Goal: Information Seeking & Learning: Check status

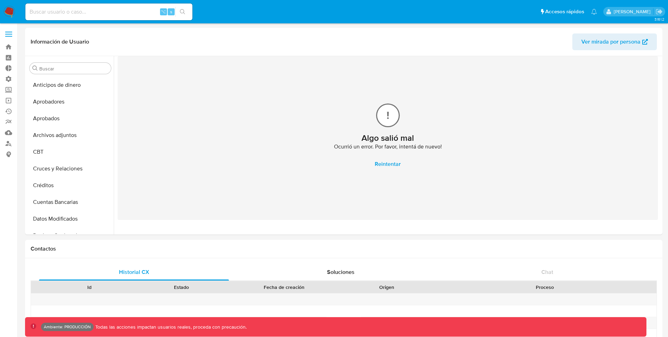
select select "10"
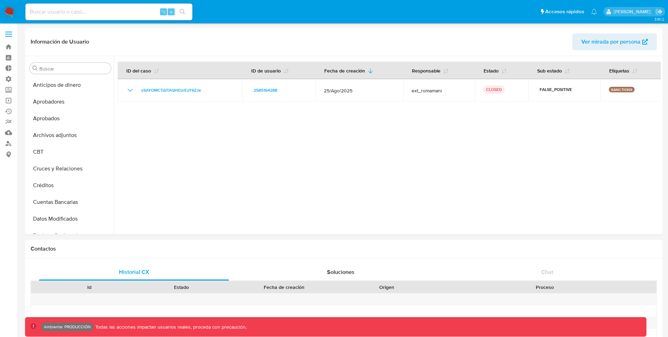
select select "10"
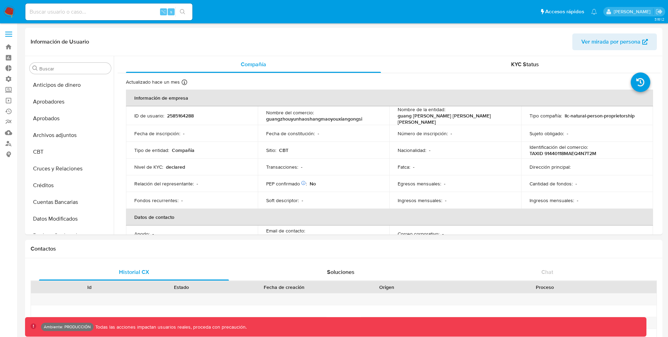
select select "10"
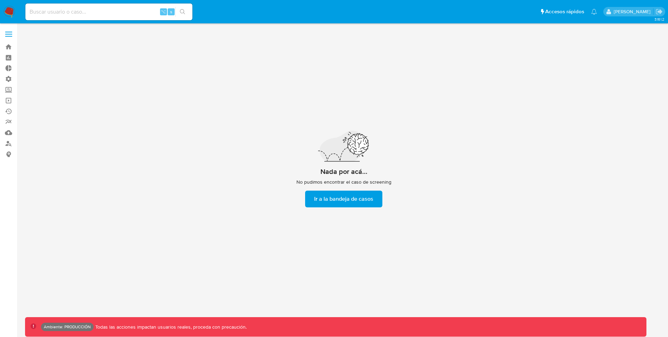
scroll to position [25, 0]
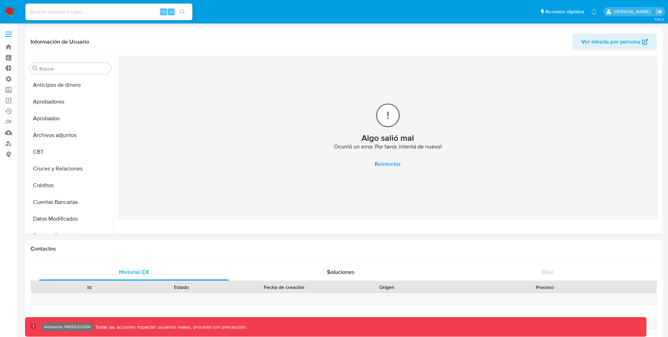
select select "10"
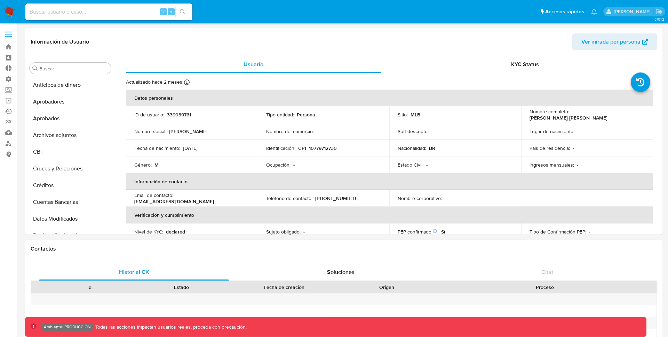
select select "10"
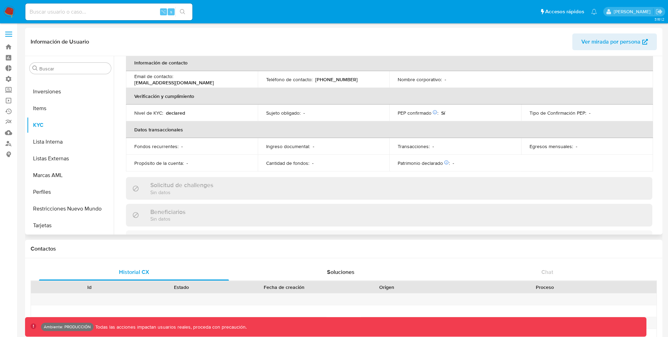
scroll to position [141, 0]
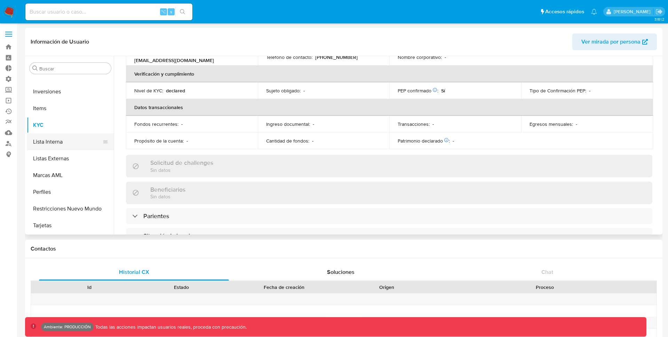
click at [47, 146] on button "Lista Interna" at bounding box center [67, 141] width 81 height 17
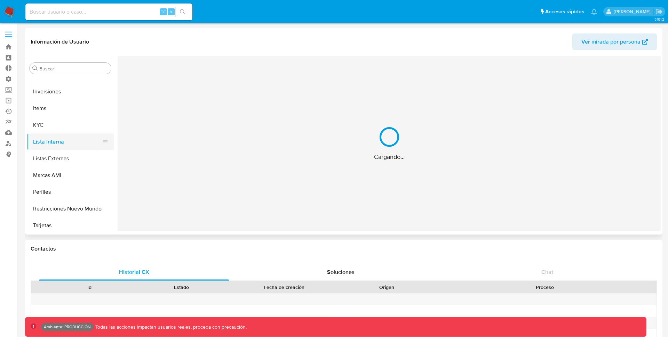
scroll to position [0, 0]
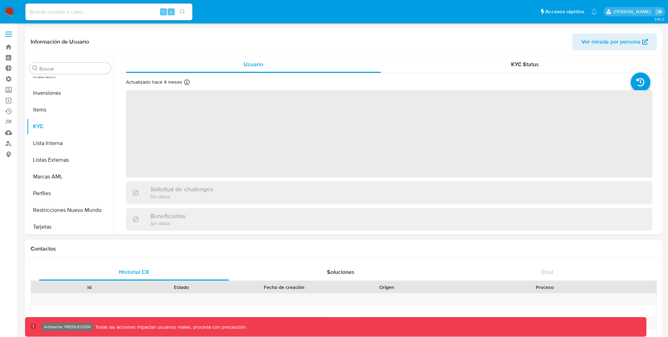
scroll to position [361, 0]
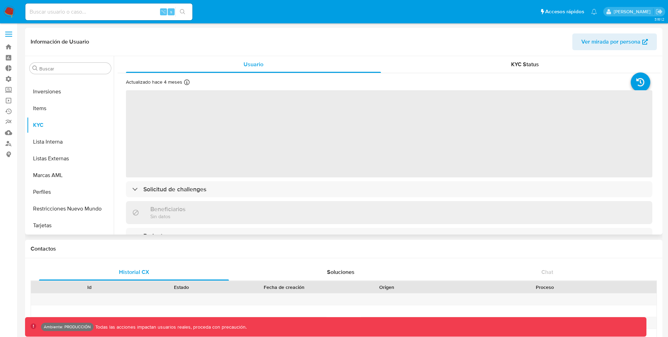
select select "10"
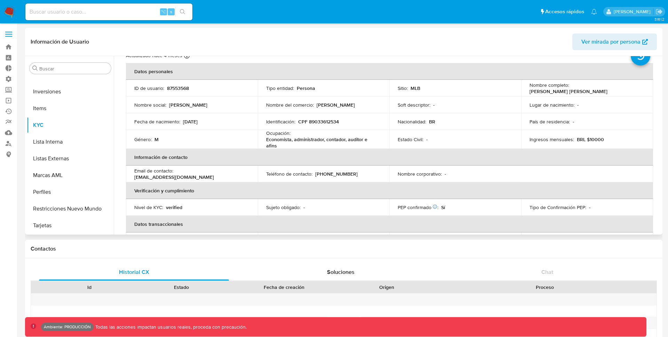
scroll to position [26, 0]
click at [53, 137] on button "Lista Interna" at bounding box center [67, 141] width 81 height 17
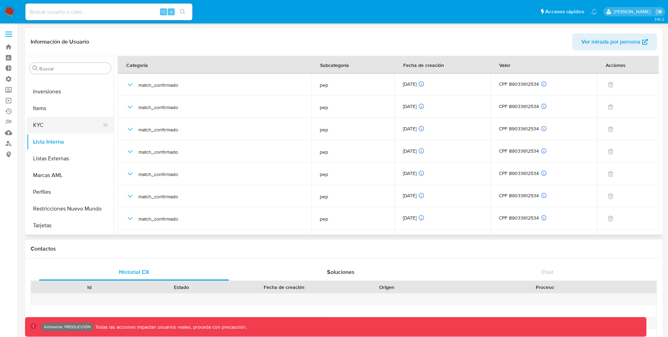
scroll to position [356, 0]
click at [43, 129] on button "KYC" at bounding box center [67, 129] width 81 height 17
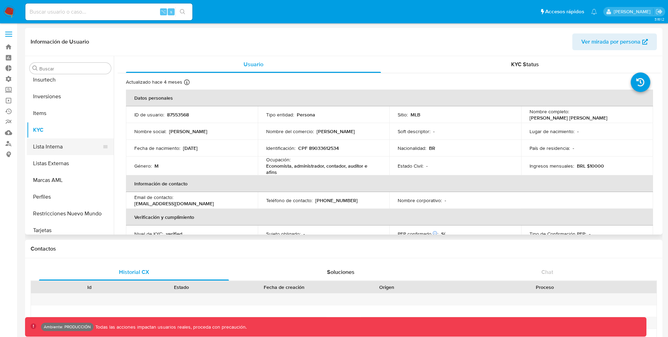
click at [43, 148] on button "Lista Interna" at bounding box center [67, 146] width 81 height 17
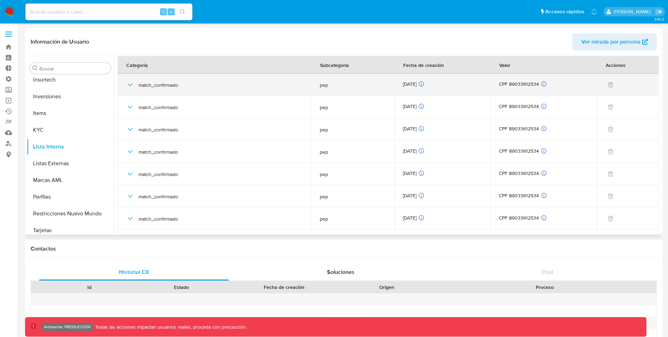
click at [134, 82] on icon "button" at bounding box center [130, 84] width 8 height 8
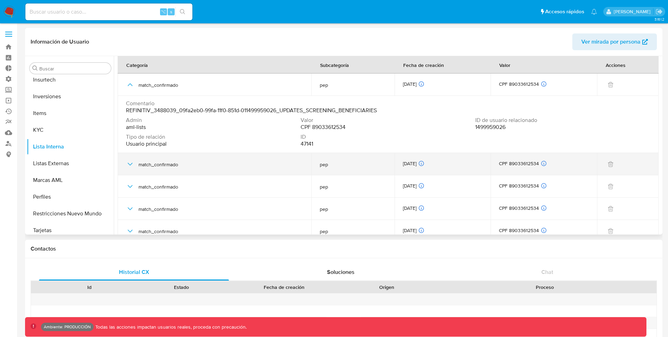
click at [131, 161] on icon "button" at bounding box center [130, 164] width 8 height 8
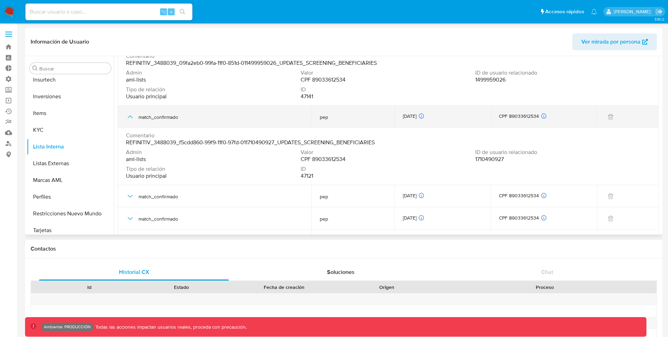
scroll to position [73, 0]
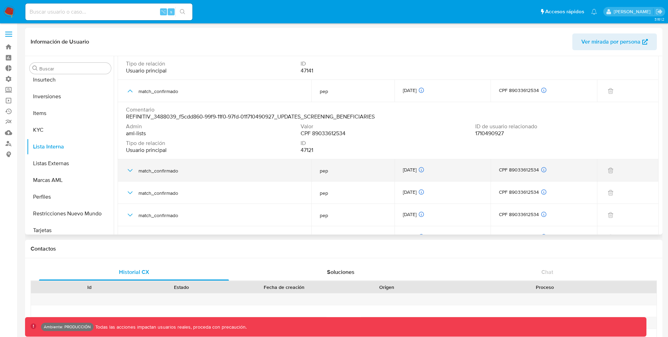
click at [130, 170] on icon "button" at bounding box center [130, 170] width 8 height 8
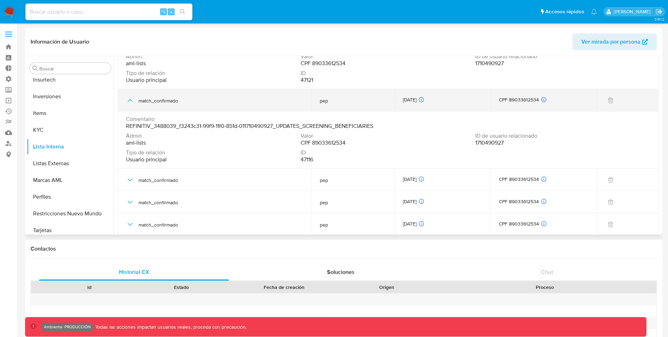
scroll to position [159, 0]
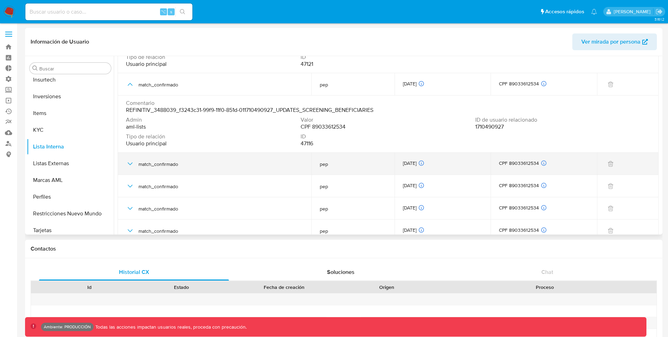
click at [129, 160] on icon "button" at bounding box center [130, 163] width 8 height 8
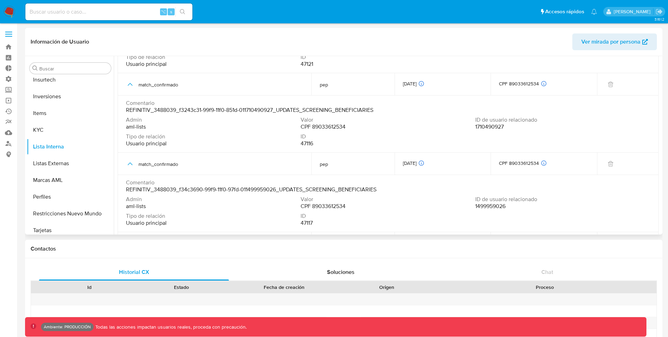
click at [493, 126] on span "1710490927" at bounding box center [489, 126] width 29 height 7
click at [484, 208] on span "1499959026" at bounding box center [490, 206] width 30 height 7
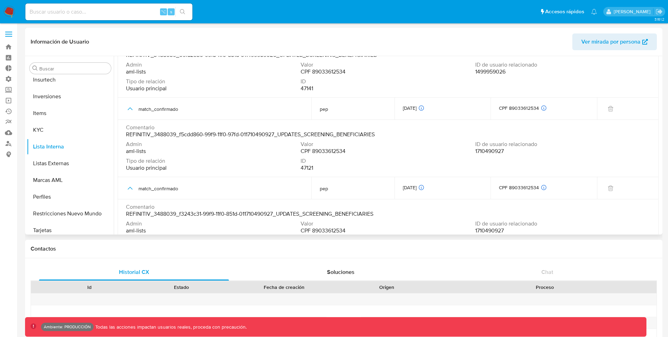
scroll to position [0, 0]
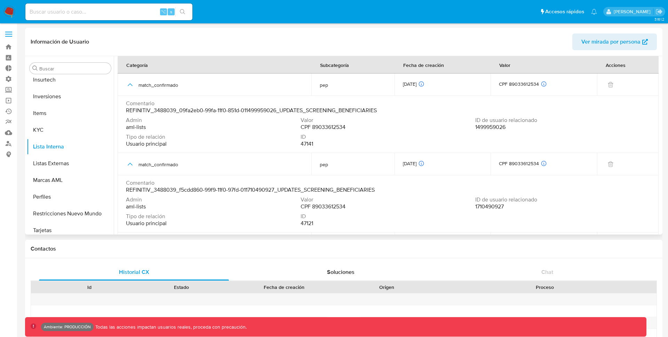
click at [328, 128] on span "CPF 89033612534" at bounding box center [323, 127] width 45 height 7
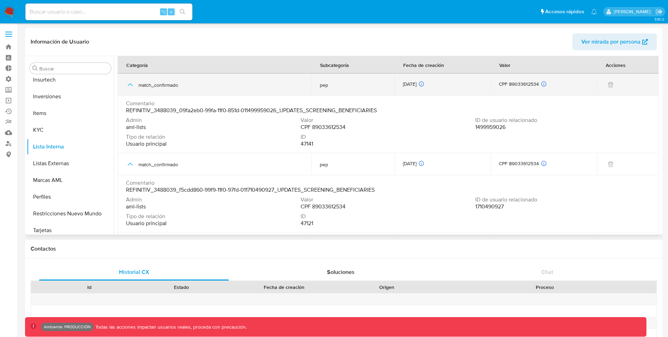
click at [129, 82] on icon "button" at bounding box center [130, 84] width 8 height 8
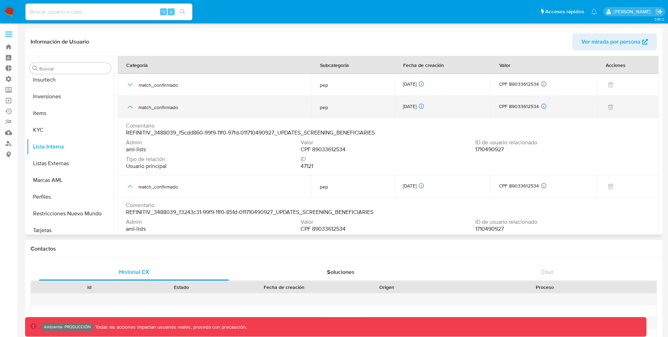
click at [127, 105] on icon "button" at bounding box center [130, 107] width 8 height 8
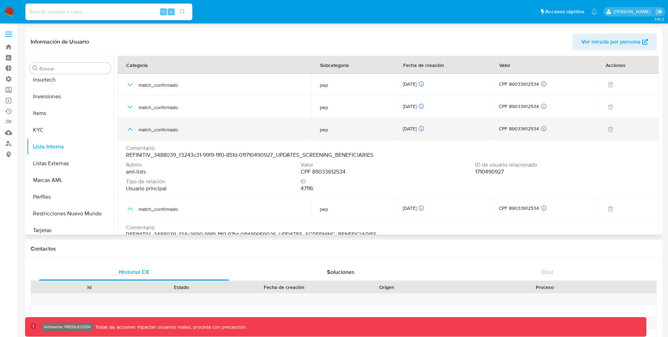
click at [131, 127] on icon "button" at bounding box center [130, 129] width 8 height 8
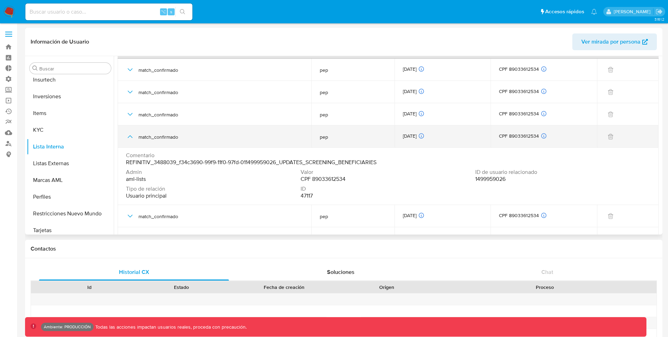
scroll to position [16, 0]
click at [130, 137] on icon "button" at bounding box center [130, 135] width 8 height 8
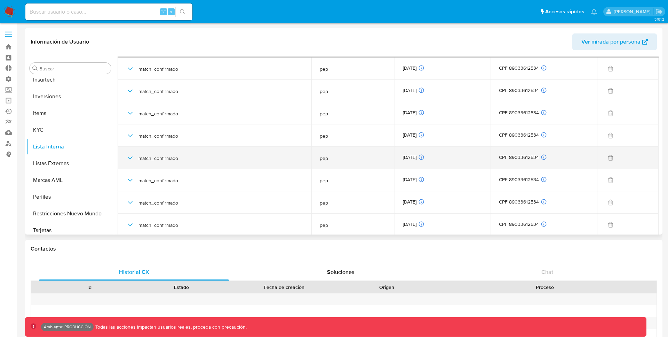
click at [129, 159] on icon "button" at bounding box center [130, 158] width 8 height 8
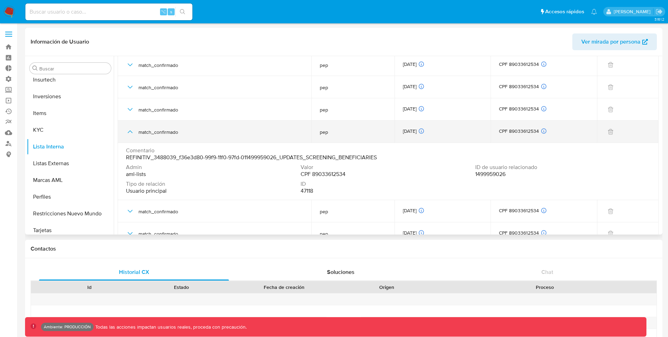
scroll to position [45, 0]
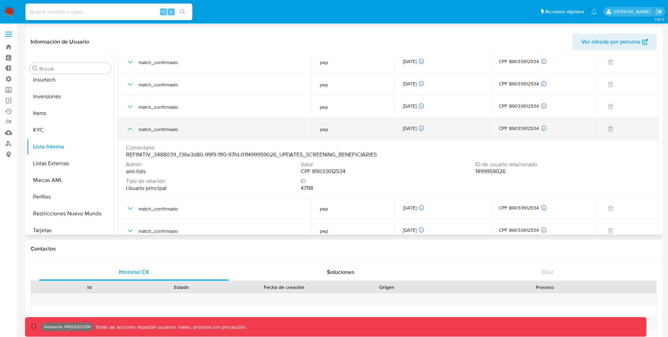
click at [127, 126] on icon "button" at bounding box center [130, 129] width 8 height 8
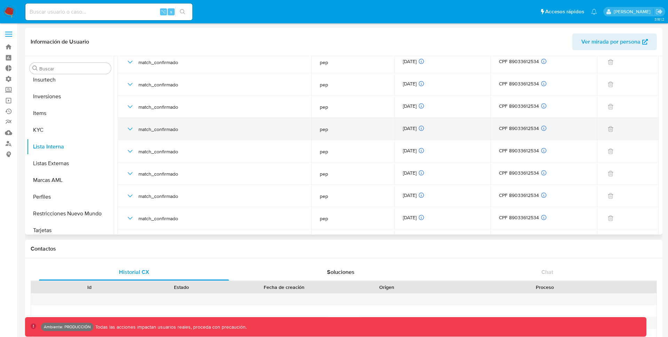
scroll to position [0, 0]
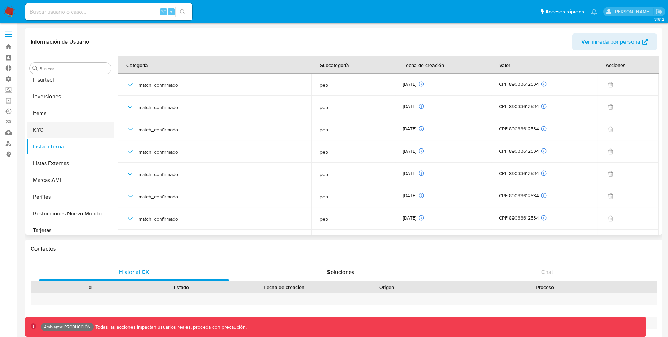
click at [40, 132] on button "KYC" at bounding box center [67, 129] width 81 height 17
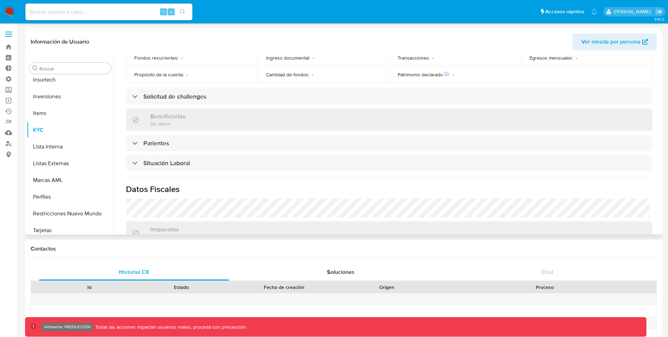
scroll to position [210, 0]
click at [243, 121] on div "Beneficiarios Sin datos" at bounding box center [389, 119] width 527 height 23
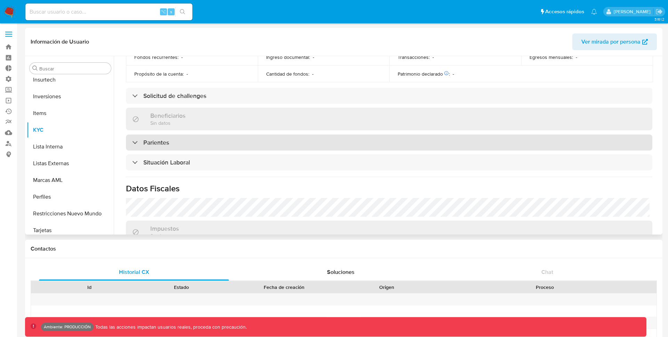
click at [187, 143] on div "Parientes" at bounding box center [389, 142] width 527 height 16
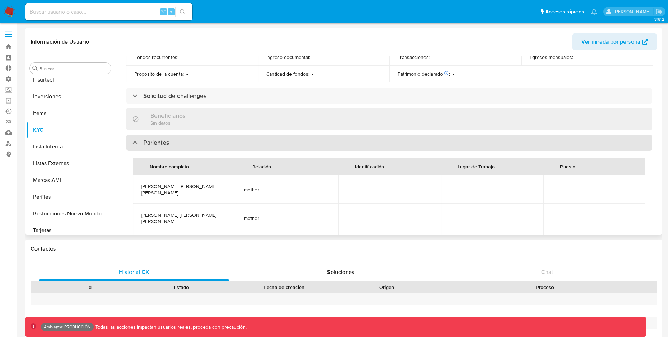
click at [187, 143] on div "Parientes" at bounding box center [389, 142] width 527 height 16
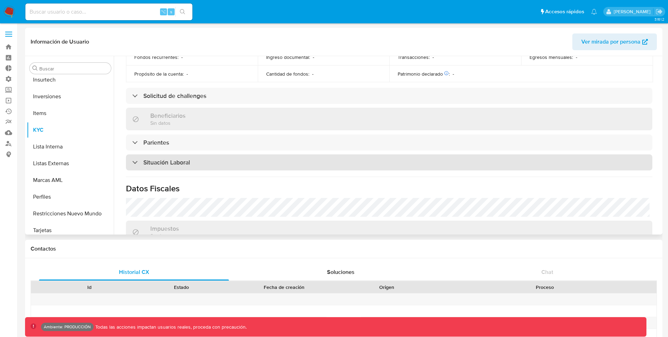
click at [181, 162] on h3 "Situación Laboral" at bounding box center [166, 162] width 47 height 8
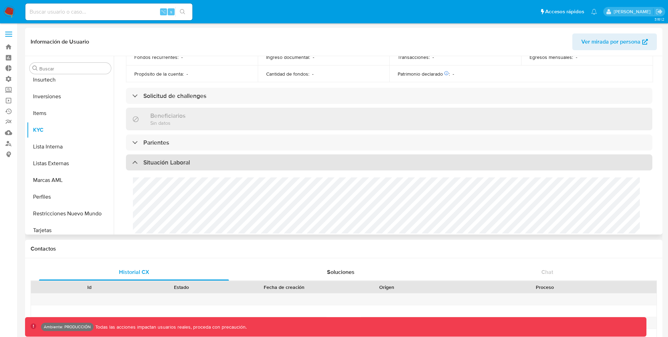
click at [181, 162] on h3 "Situación Laboral" at bounding box center [166, 162] width 47 height 8
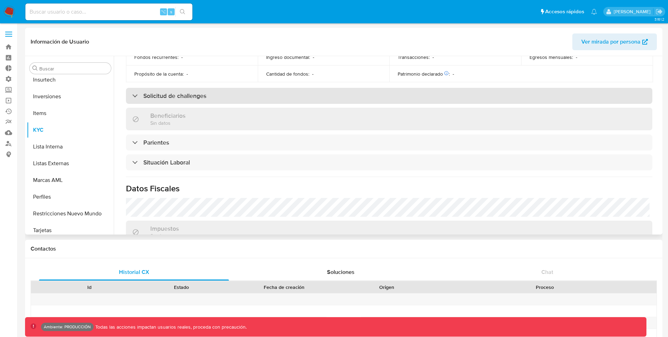
click at [186, 92] on h3 "Solicitud de challenges" at bounding box center [174, 96] width 63 height 8
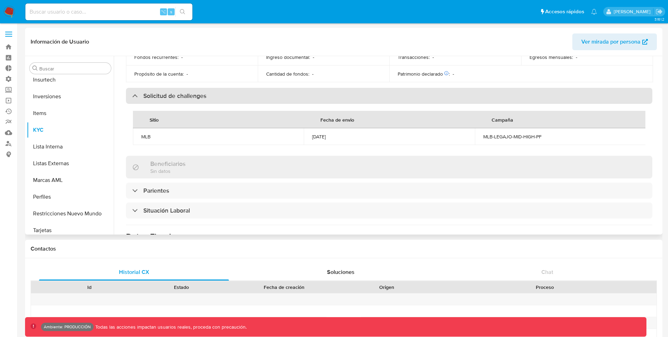
click at [187, 92] on h3 "Solicitud de challenges" at bounding box center [174, 96] width 63 height 8
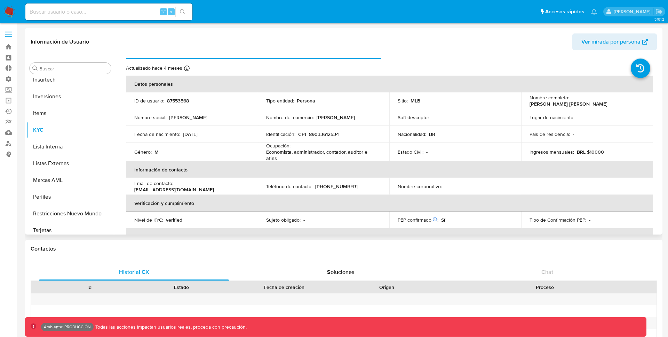
scroll to position [15, 0]
click at [49, 147] on button "Lista Interna" at bounding box center [67, 146] width 81 height 17
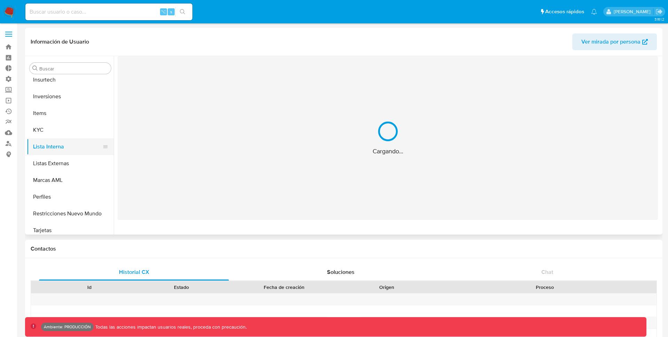
scroll to position [0, 0]
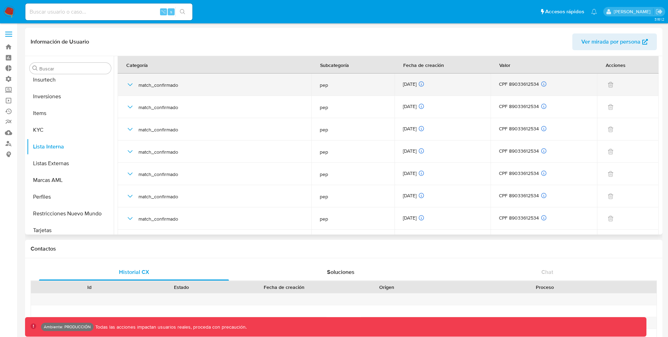
click at [128, 86] on icon "button" at bounding box center [130, 84] width 8 height 8
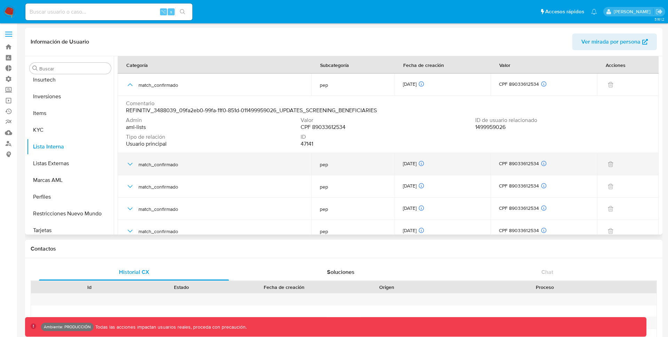
click at [127, 164] on icon "button" at bounding box center [130, 164] width 8 height 8
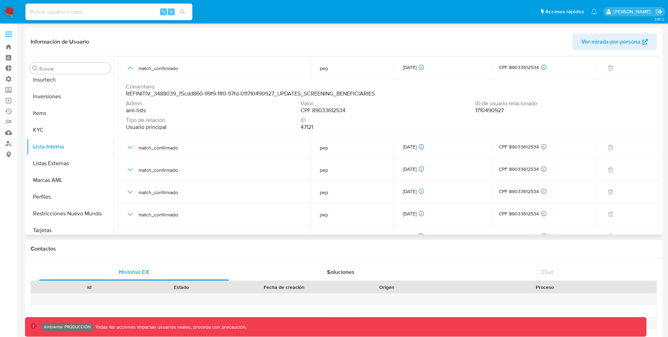
scroll to position [101, 0]
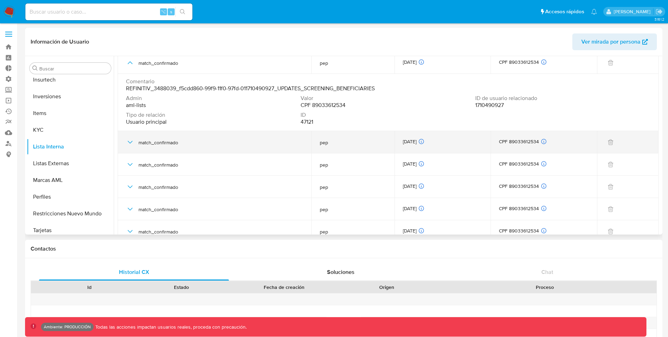
click at [128, 144] on icon "button" at bounding box center [130, 142] width 8 height 8
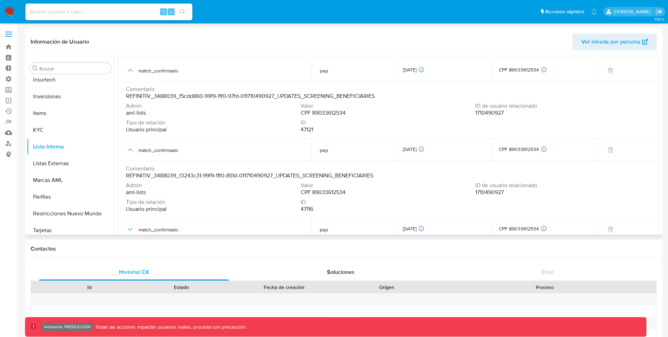
scroll to position [0, 0]
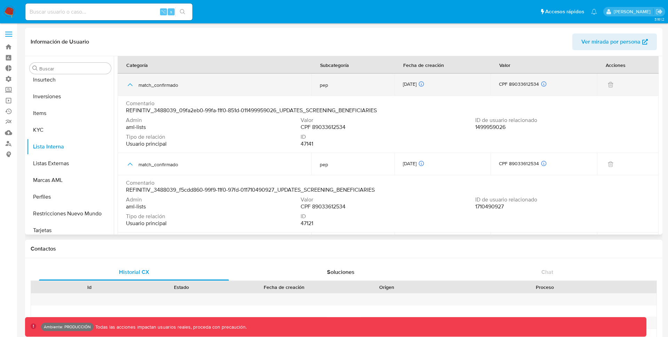
click at [129, 85] on icon "button" at bounding box center [130, 84] width 5 height 3
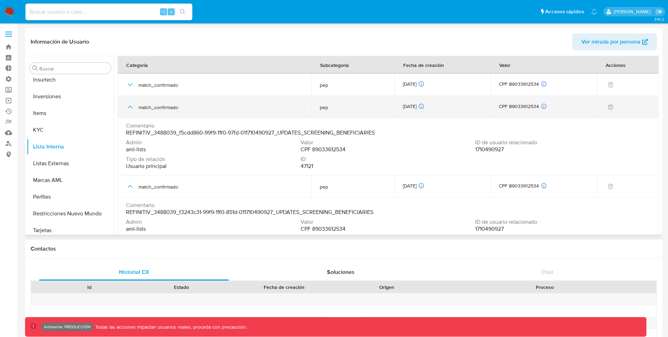
click at [130, 103] on icon "button" at bounding box center [130, 107] width 8 height 8
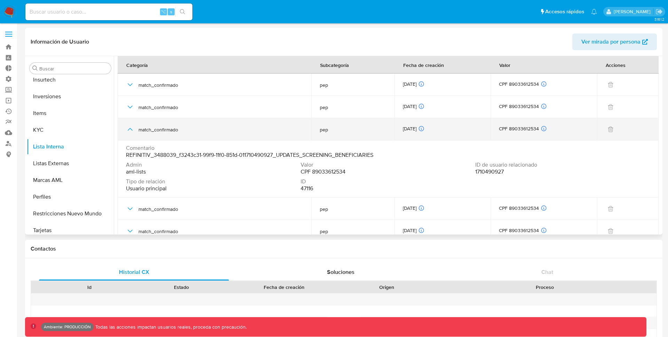
click at [131, 126] on icon "button" at bounding box center [130, 129] width 8 height 8
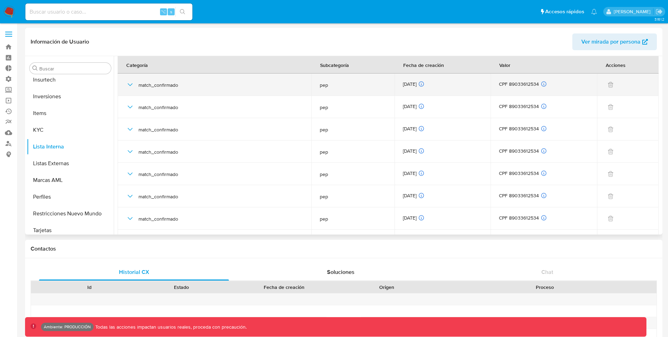
click at [127, 85] on icon "button" at bounding box center [130, 84] width 8 height 8
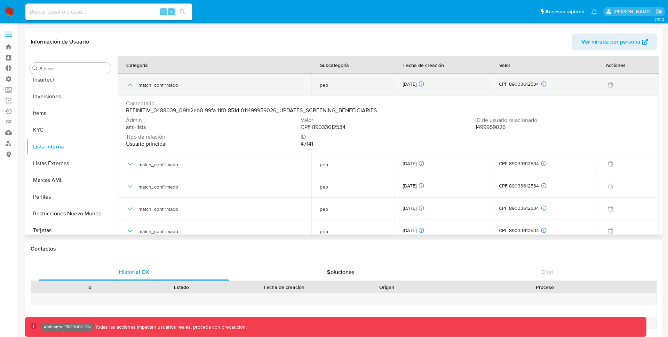
click at [127, 85] on icon "button" at bounding box center [130, 84] width 8 height 8
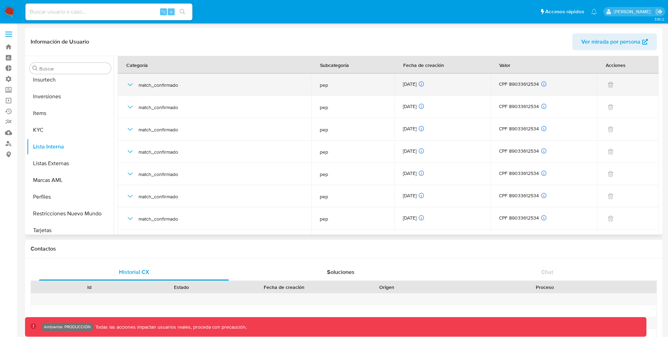
click at [132, 84] on icon "button" at bounding box center [130, 84] width 5 height 3
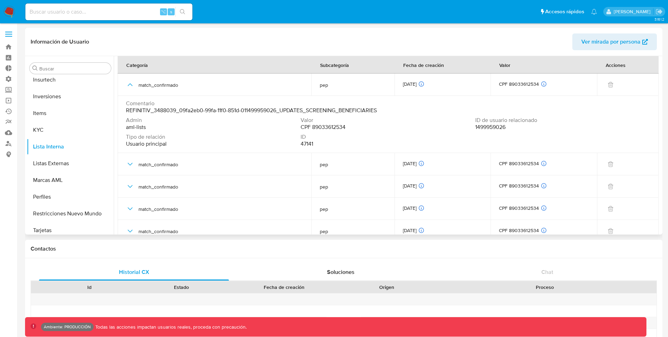
click at [199, 42] on header "Información de Usuario Ver mirada por persona" at bounding box center [344, 41] width 627 height 17
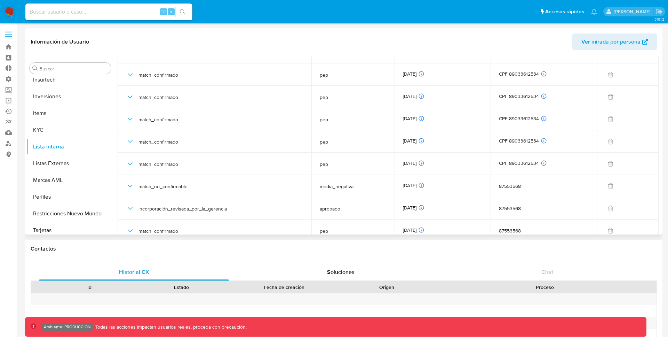
scroll to position [1567, 0]
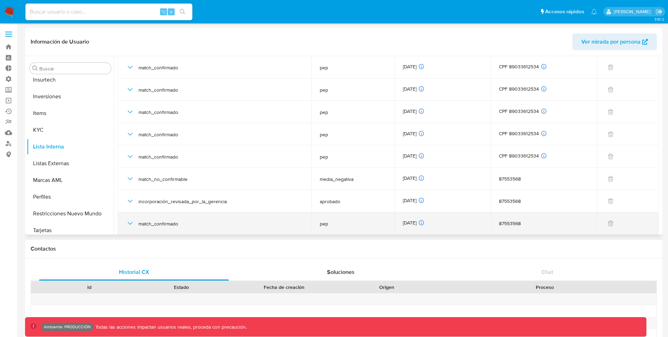
click at [130, 224] on icon "button" at bounding box center [130, 223] width 5 height 3
click at [508, 223] on div "87553568" at bounding box center [544, 223] width 90 height 6
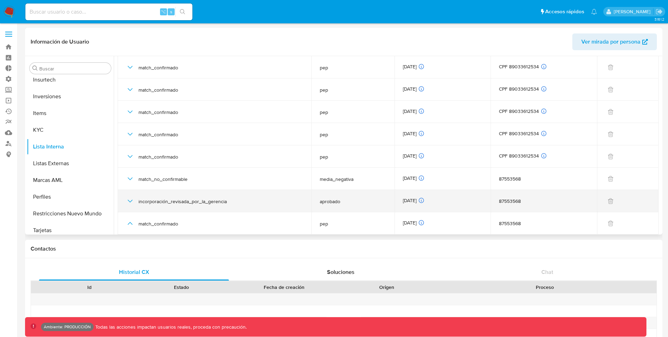
click at [509, 200] on div "87553568" at bounding box center [544, 201] width 90 height 6
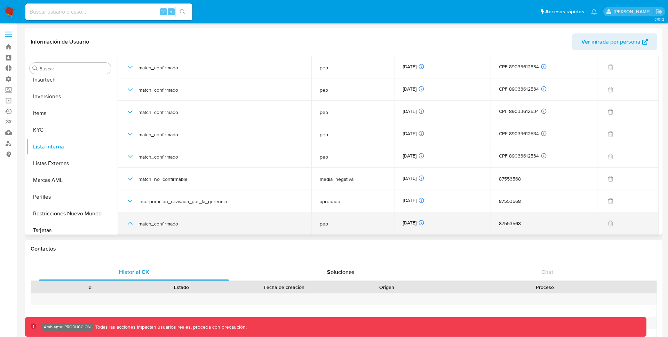
click at [507, 221] on div "87553568" at bounding box center [544, 223] width 90 height 6
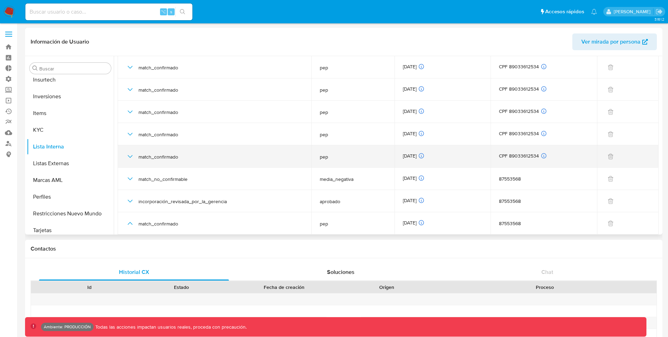
click at [516, 158] on div "CPF 89033612534 ID de usuario relacionado 1710490927 Tipo de relación Usuario p…" at bounding box center [544, 156] width 90 height 8
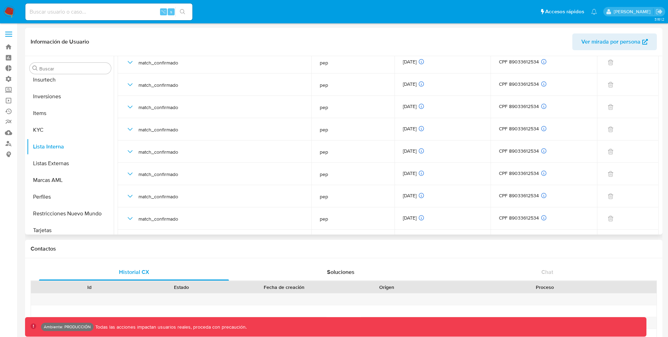
scroll to position [0, 0]
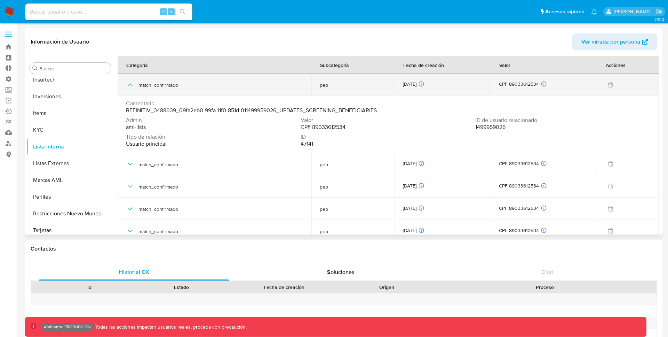
click at [129, 84] on icon "button" at bounding box center [130, 84] width 8 height 8
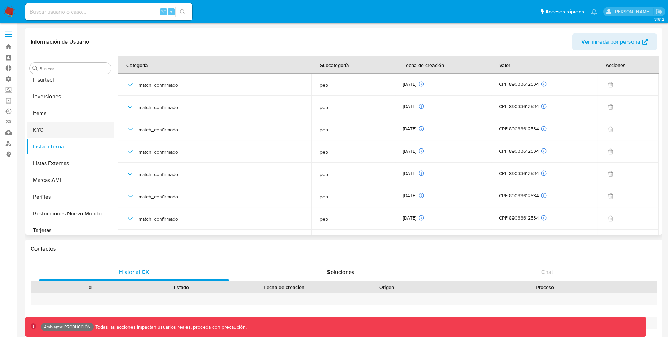
scroll to position [351, 0]
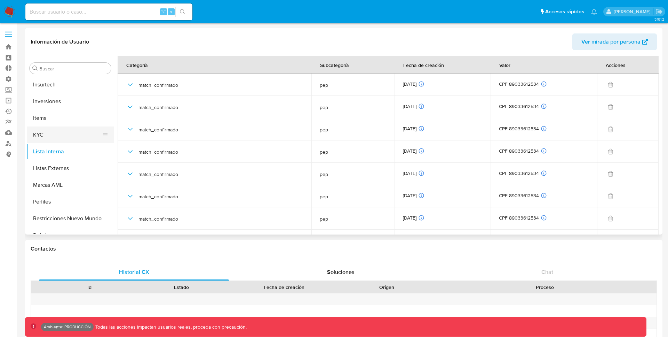
click at [63, 132] on button "KYC" at bounding box center [67, 134] width 81 height 17
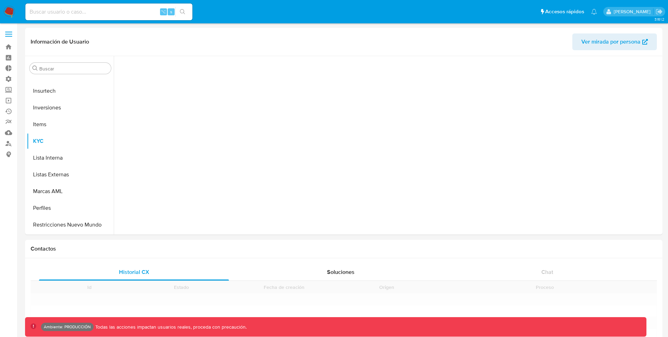
click at [71, 10] on input at bounding box center [108, 11] width 167 height 9
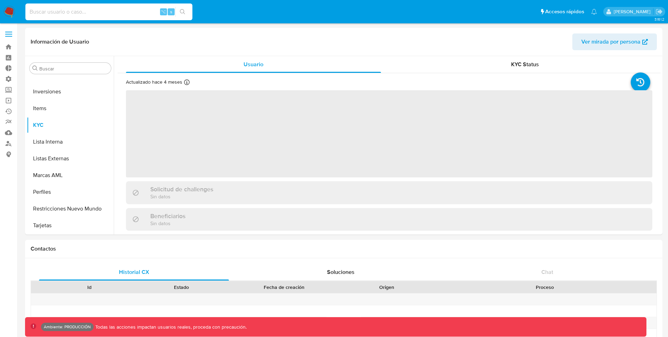
paste input "1499959026"
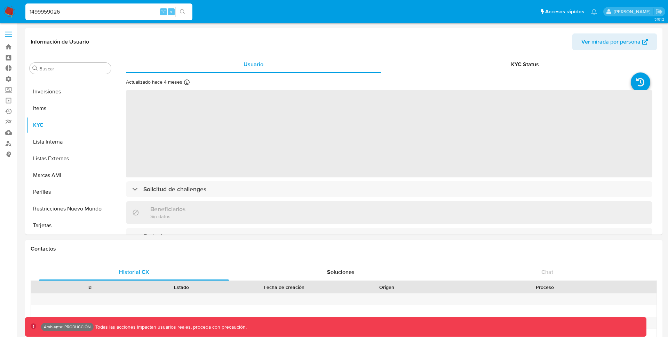
type input "1499959026"
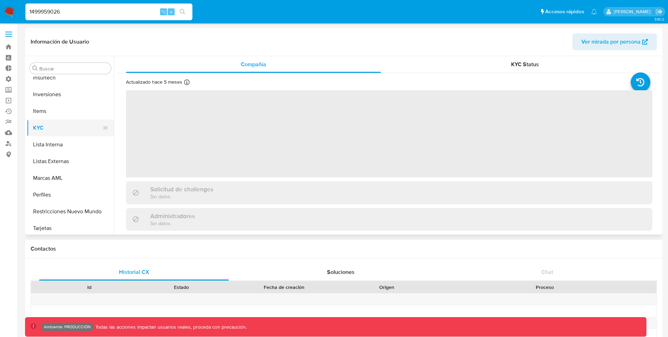
scroll to position [361, 0]
select select "10"
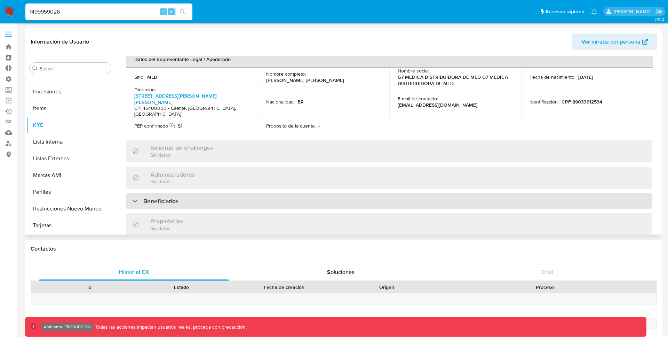
click at [234, 193] on div "Beneficiarios" at bounding box center [389, 201] width 527 height 16
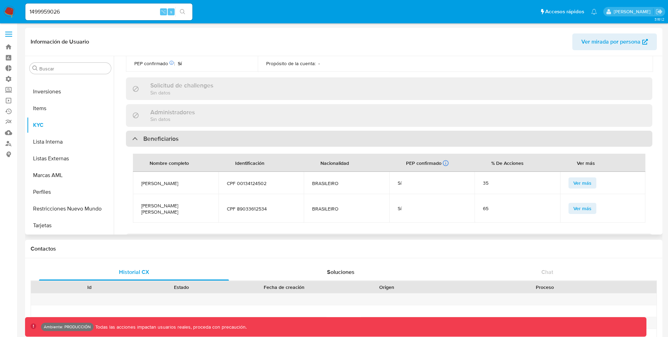
scroll to position [285, 0]
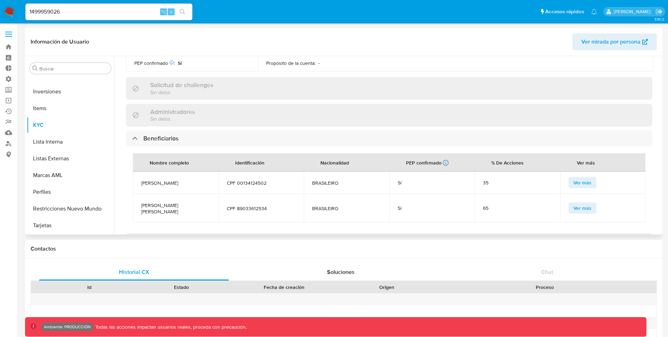
drag, startPoint x: 141, startPoint y: 186, endPoint x: 195, endPoint y: 192, distance: 54.0
click at [195, 202] on span "LEONARDO AMERICO SILVEIRA DE OLIVEIRA" at bounding box center [175, 208] width 69 height 13
drag, startPoint x: 397, startPoint y: 188, endPoint x: 407, endPoint y: 188, distance: 10.4
click at [407, 205] on div "Sí" at bounding box center [432, 208] width 69 height 6
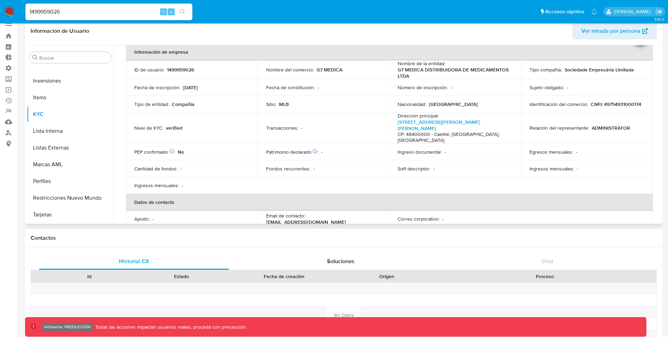
scroll to position [34, 0]
click at [591, 108] on p "CNPJ 49754931000174" at bounding box center [616, 105] width 50 height 6
copy p "49754931000174"
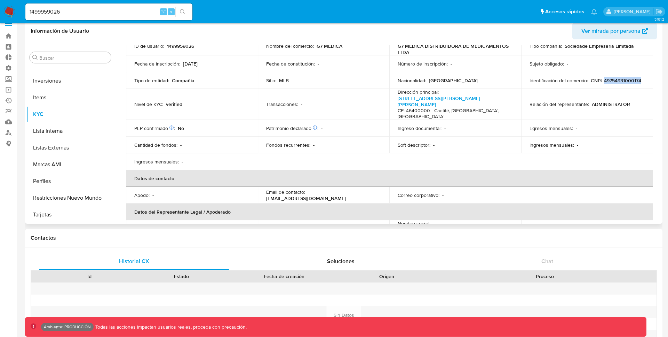
scroll to position [0, 0]
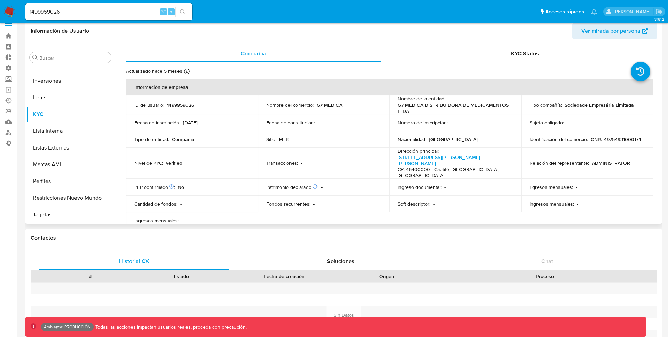
click at [186, 104] on p "1499959026" at bounding box center [180, 105] width 27 height 6
copy p "1499959026"
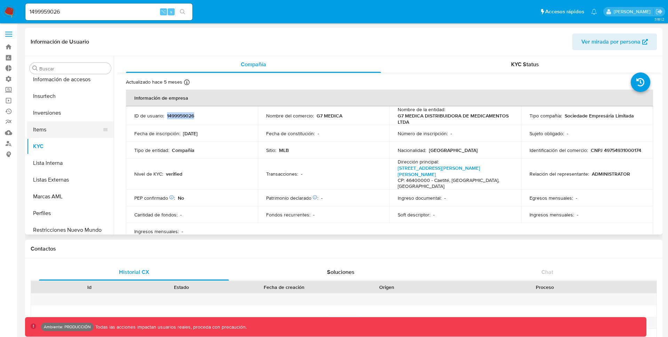
scroll to position [337, 0]
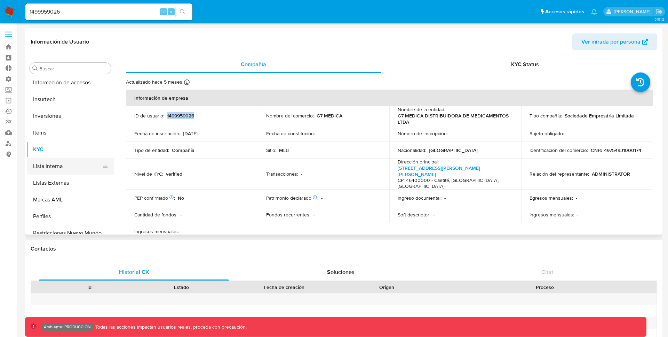
click at [48, 166] on button "Lista Interna" at bounding box center [67, 166] width 81 height 17
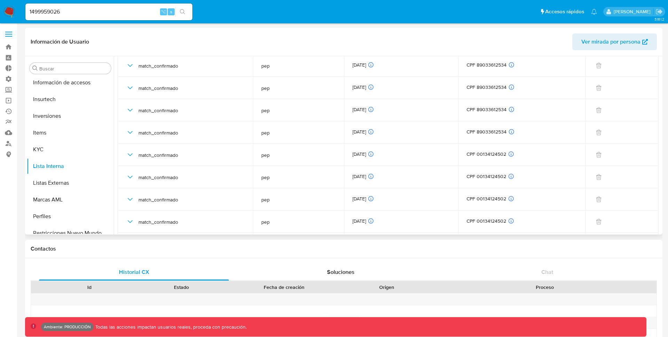
scroll to position [0, 0]
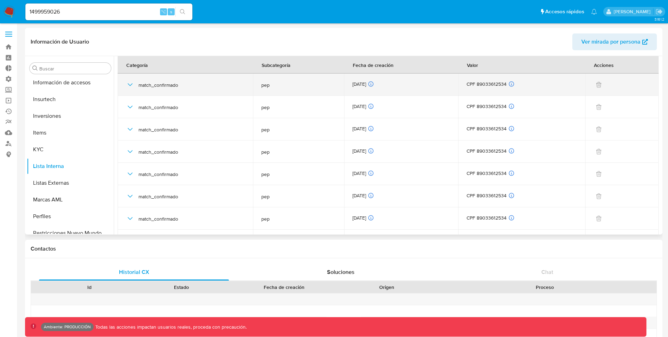
click at [130, 85] on icon "button" at bounding box center [130, 84] width 8 height 8
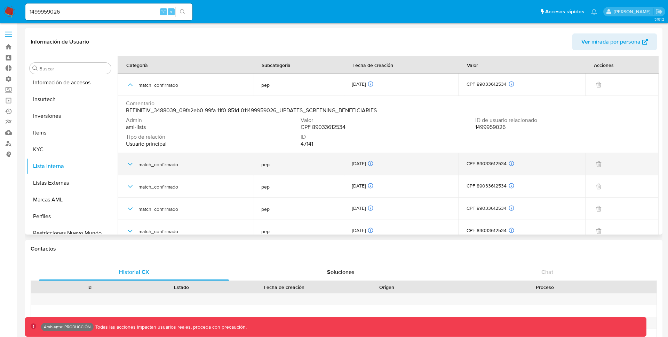
click at [127, 164] on icon "button" at bounding box center [130, 164] width 8 height 8
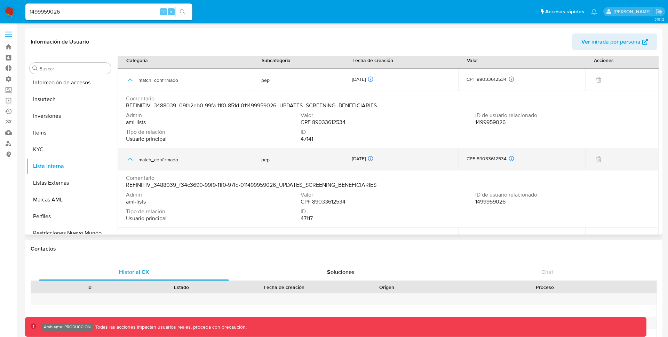
scroll to position [2, 0]
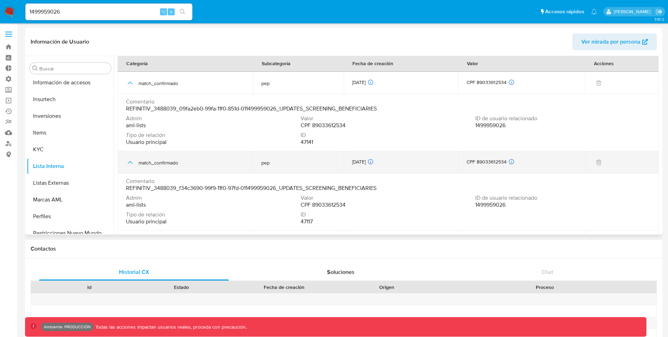
click at [128, 164] on icon "button" at bounding box center [130, 162] width 8 height 8
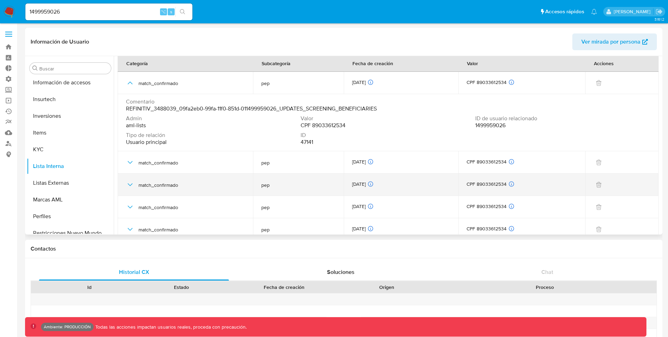
click at [128, 186] on icon "button" at bounding box center [130, 184] width 8 height 8
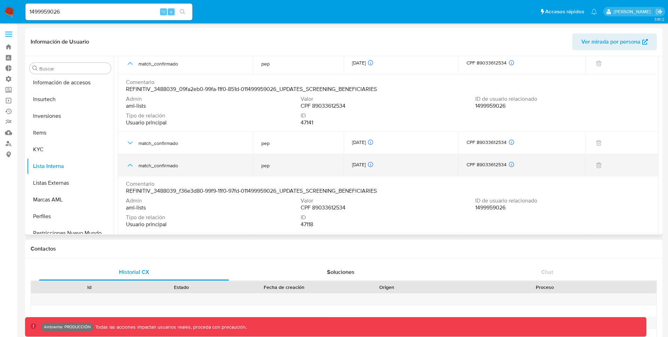
scroll to position [29, 0]
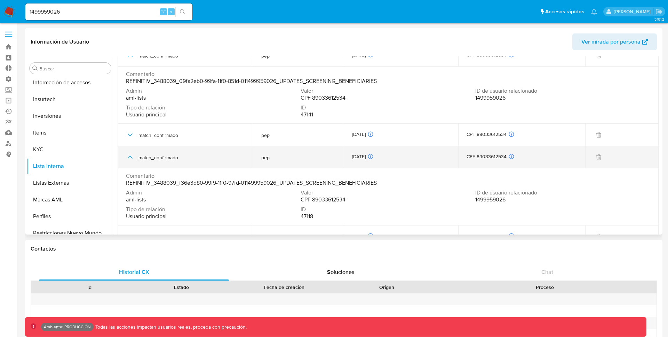
click at [130, 157] on icon "button" at bounding box center [130, 157] width 8 height 8
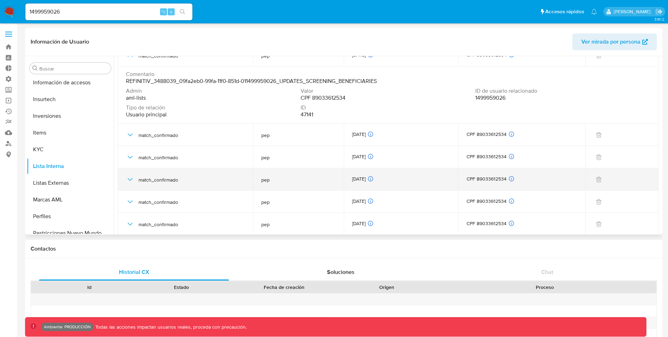
click at [130, 180] on icon "button" at bounding box center [130, 179] width 8 height 8
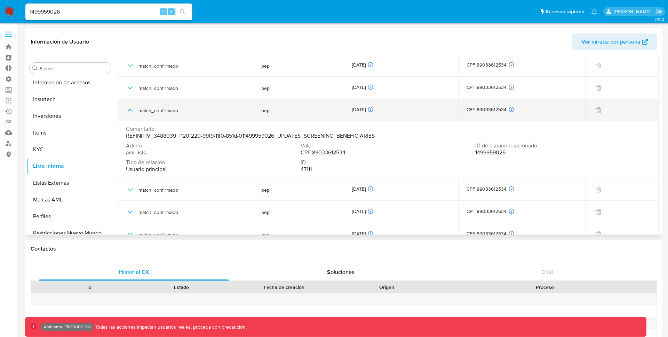
scroll to position [113, 0]
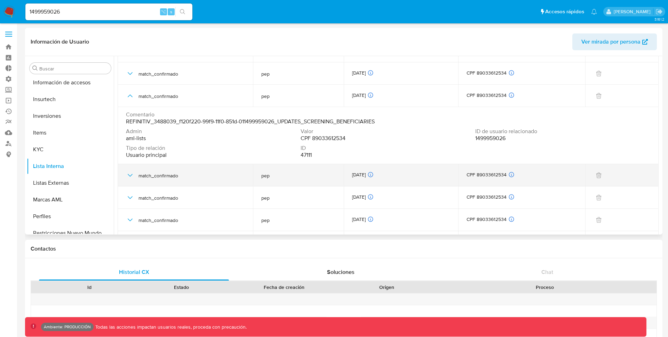
click at [130, 180] on div "match_confirmado" at bounding box center [185, 175] width 119 height 22
click at [130, 177] on icon "button" at bounding box center [130, 175] width 8 height 8
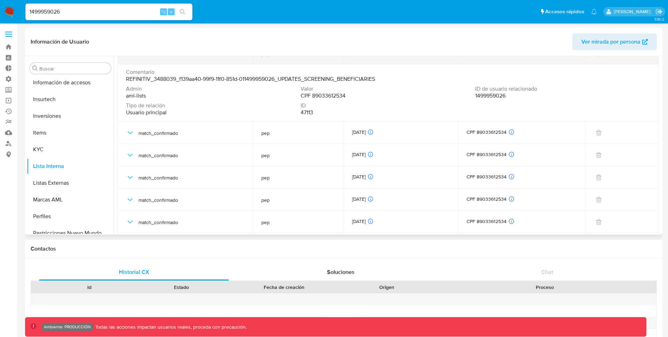
scroll to position [323, 0]
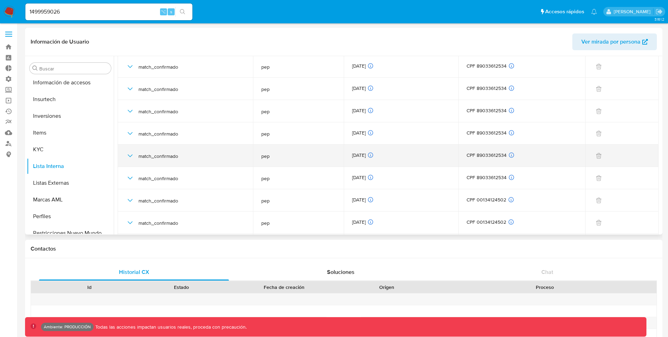
click at [132, 155] on icon "button" at bounding box center [130, 155] width 8 height 8
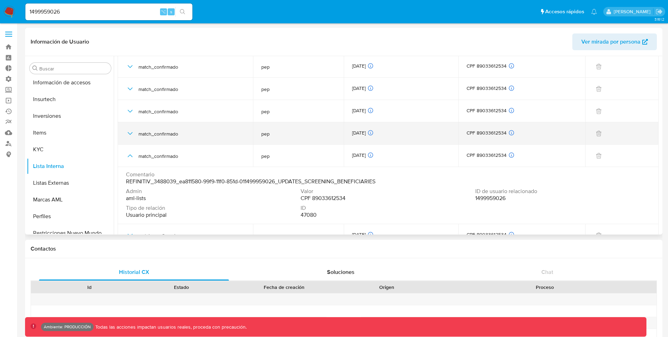
click at [131, 135] on icon "button" at bounding box center [130, 133] width 8 height 8
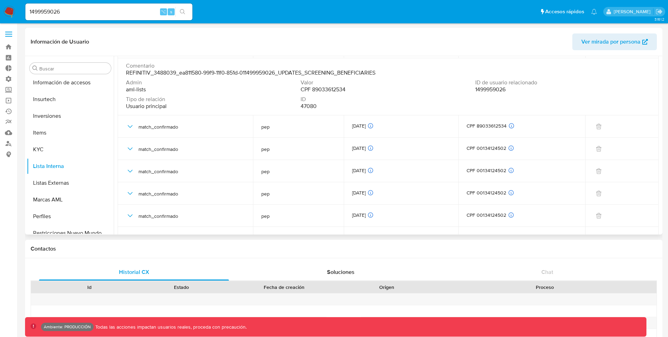
scroll to position [573, 0]
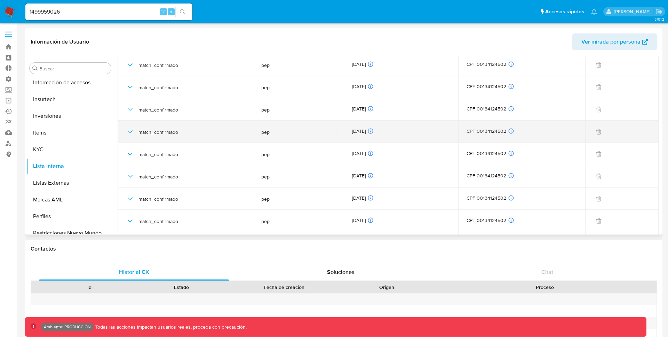
click at [130, 131] on icon "button" at bounding box center [130, 131] width 8 height 8
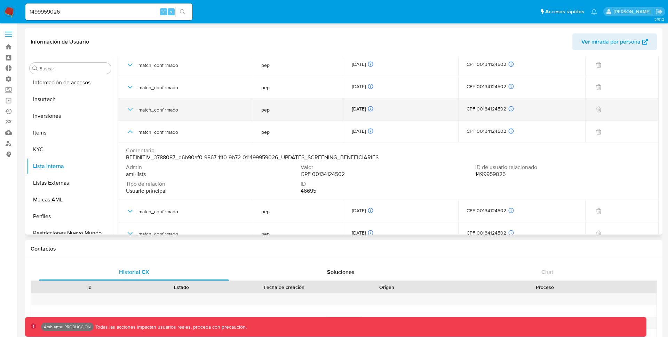
click at [129, 111] on icon "button" at bounding box center [130, 109] width 8 height 8
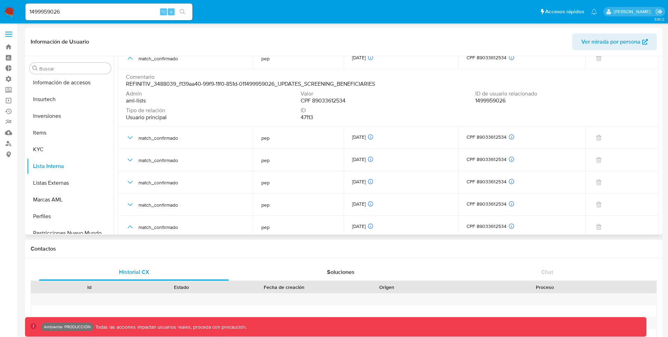
scroll to position [0, 0]
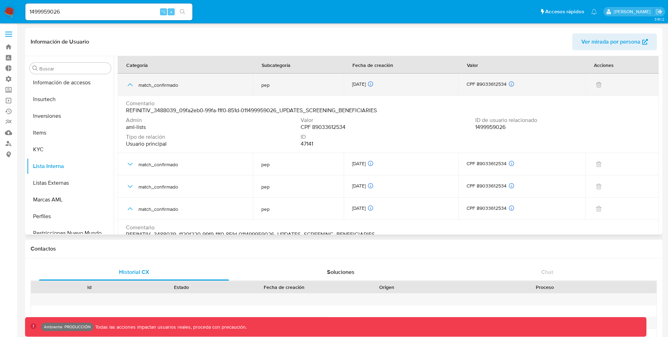
click at [128, 84] on icon "button" at bounding box center [130, 84] width 8 height 8
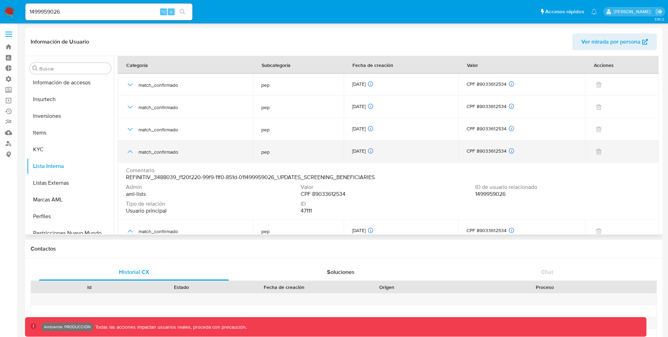
click at [128, 153] on icon "button" at bounding box center [130, 151] width 8 height 8
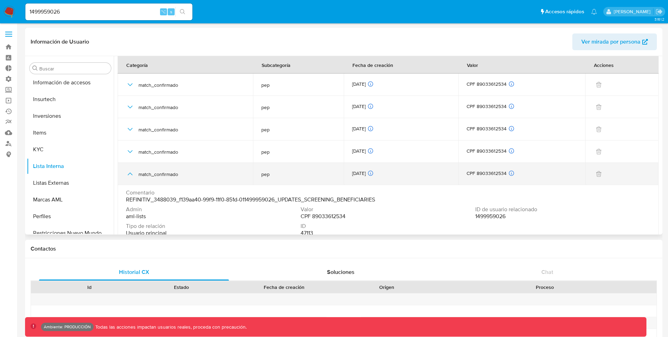
click at [131, 171] on icon "button" at bounding box center [130, 174] width 8 height 8
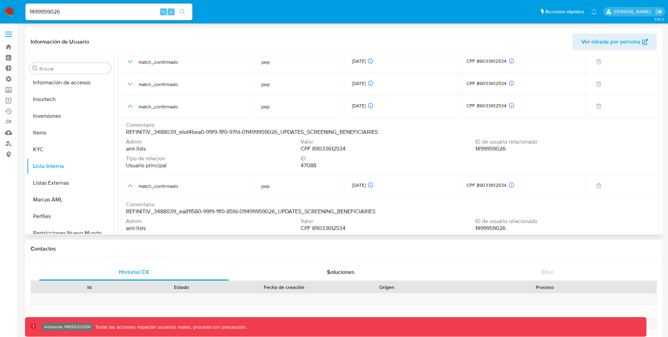
scroll to position [176, 0]
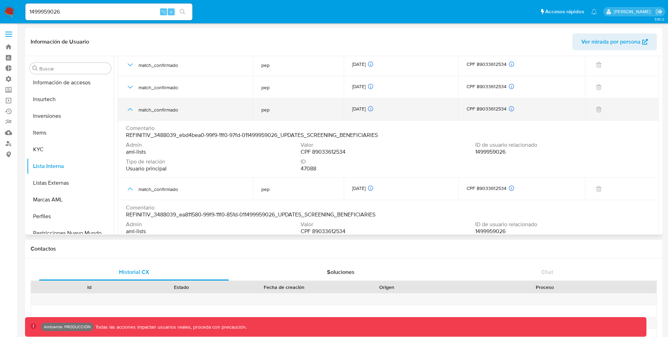
click at [128, 110] on icon "button" at bounding box center [130, 109] width 8 height 8
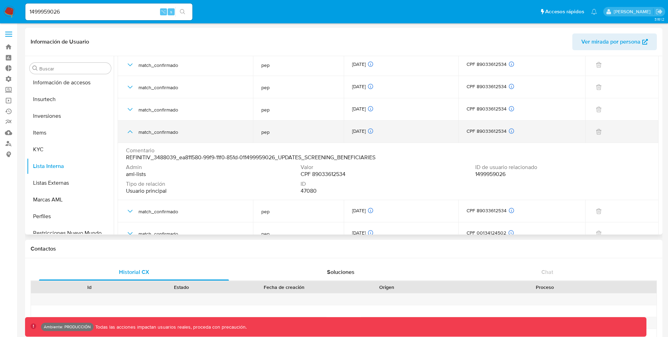
click at [129, 131] on icon "button" at bounding box center [130, 131] width 8 height 8
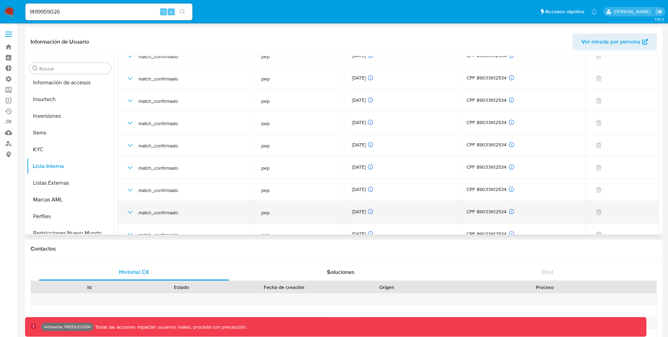
scroll to position [0, 0]
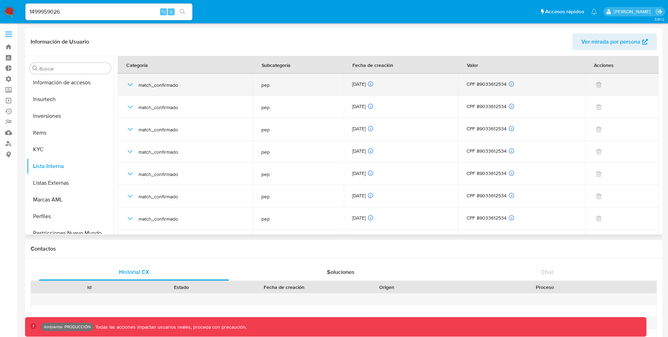
click at [133, 85] on icon "button" at bounding box center [130, 84] width 8 height 8
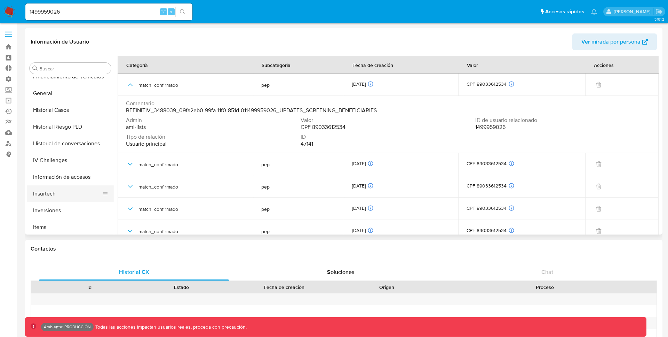
scroll to position [233, 0]
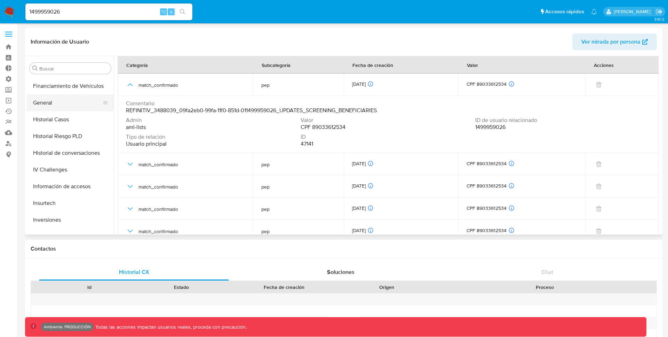
click at [63, 102] on button "General" at bounding box center [67, 102] width 81 height 17
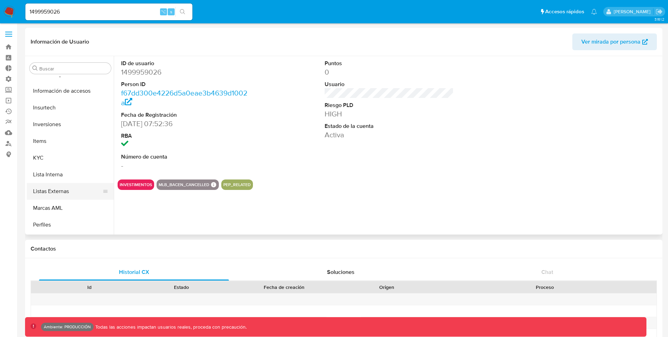
scroll to position [333, 0]
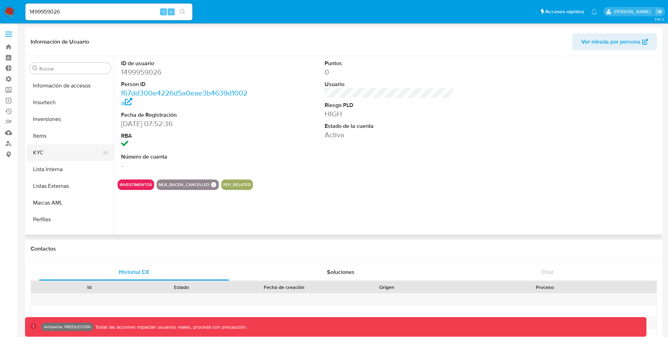
click at [47, 155] on button "KYC" at bounding box center [67, 152] width 81 height 17
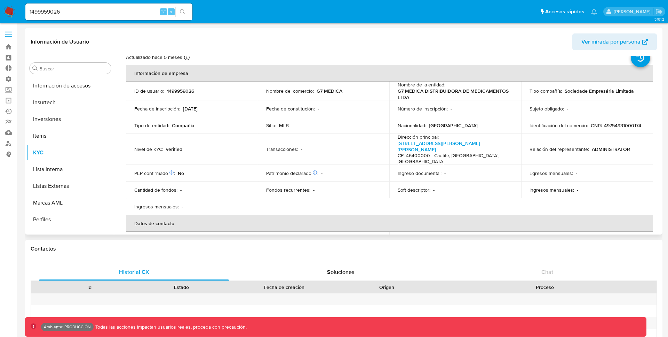
scroll to position [18, 0]
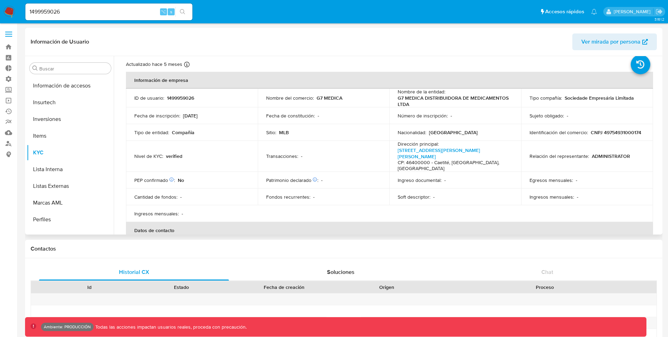
click at [181, 133] on p "Compañia" at bounding box center [183, 132] width 23 height 6
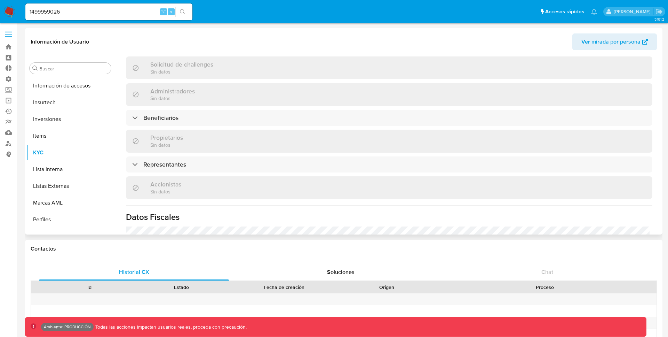
scroll to position [308, 0]
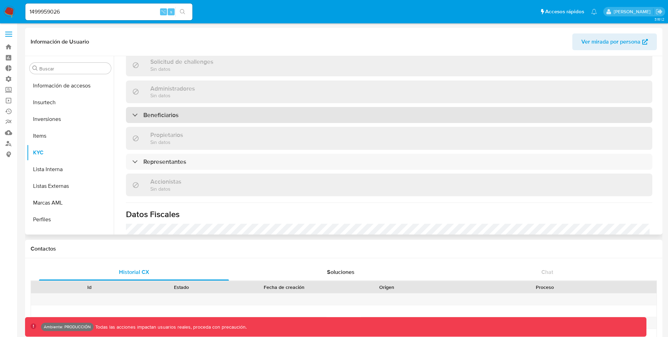
click at [135, 111] on div "Beneficiarios" at bounding box center [155, 115] width 46 height 8
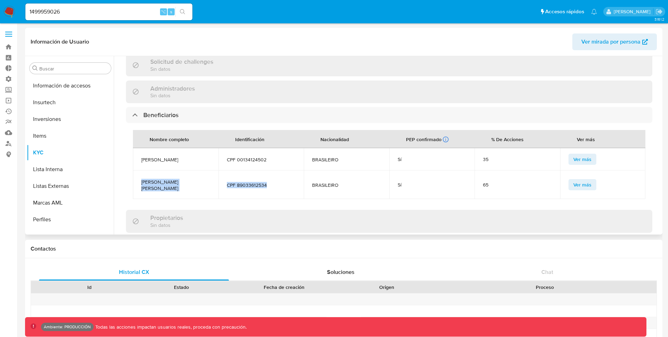
drag, startPoint x: 142, startPoint y: 163, endPoint x: 270, endPoint y: 167, distance: 128.9
click at [270, 170] on tr "LEONARDO AMERICO SILVEIRA DE OLIVEIRA CPF 89033612534 BRASILEIRO Sí 65 Ver más" at bounding box center [389, 184] width 513 height 29
click at [226, 170] on td "CPF 89033612534" at bounding box center [262, 184] width 86 height 29
drag, startPoint x: 139, startPoint y: 161, endPoint x: 276, endPoint y: 169, distance: 137.7
click at [276, 170] on tr "LEONARDO AMERICO SILVEIRA DE OLIVEIRA CPF 89033612534 BRASILEIRO Sí 65 Ver más" at bounding box center [389, 184] width 513 height 29
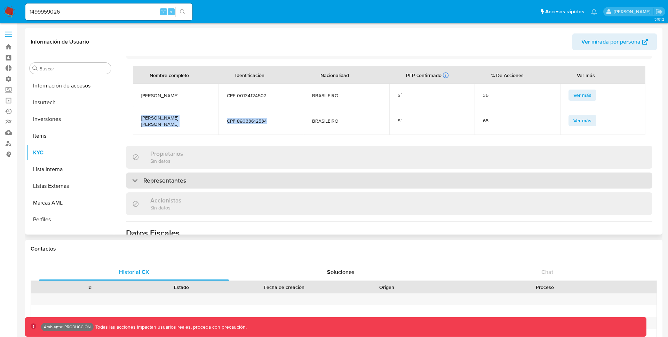
scroll to position [377, 0]
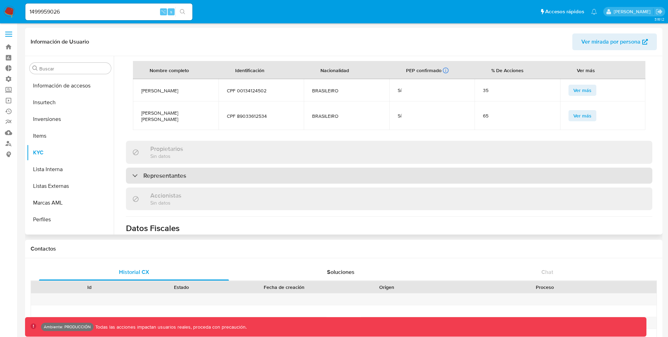
click at [132, 175] on div at bounding box center [132, 175] width 0 height 0
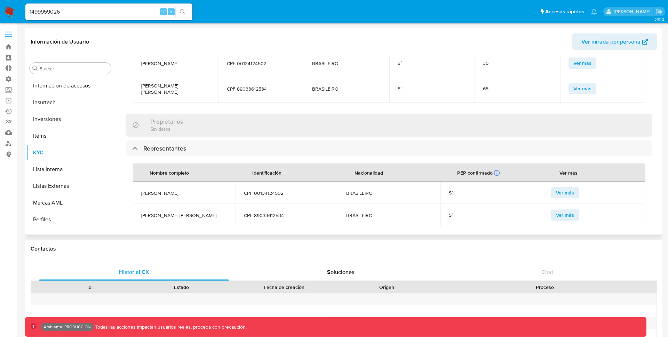
scroll to position [410, 0]
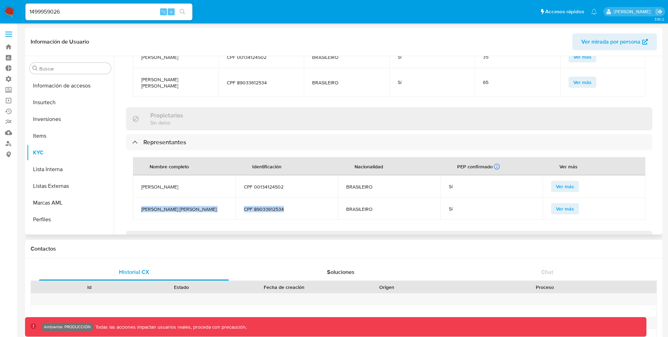
drag, startPoint x: 140, startPoint y: 187, endPoint x: 235, endPoint y: 196, distance: 95.8
click at [235, 197] on tr "LEONARDO AMERICO SILVEIRA DE OLIVEIRA CPF 89033612534 BRASILEIRO Sí Ver más" at bounding box center [389, 208] width 513 height 22
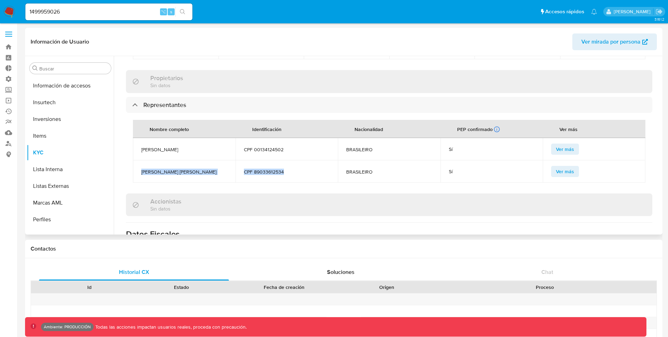
scroll to position [447, 0]
click at [152, 169] on span "LEONARDO AMERICO SILVEIRA DE OLIVEIRA" at bounding box center [184, 172] width 86 height 6
drag, startPoint x: 139, startPoint y: 151, endPoint x: 171, endPoint y: 159, distance: 32.5
click at [171, 160] on td "LEONARDO AMERICO SILVEIRA DE OLIVEIRA" at bounding box center [184, 171] width 103 height 22
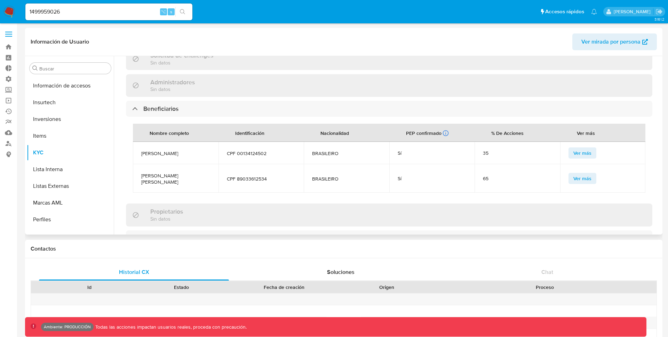
scroll to position [311, 0]
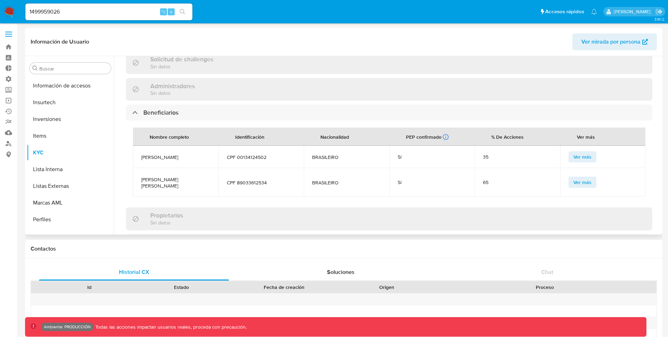
drag, startPoint x: 139, startPoint y: 160, endPoint x: 186, endPoint y: 167, distance: 47.9
click at [186, 168] on td "LEONARDO AMERICO SILVEIRA DE OLIVEIRA" at bounding box center [176, 182] width 86 height 29
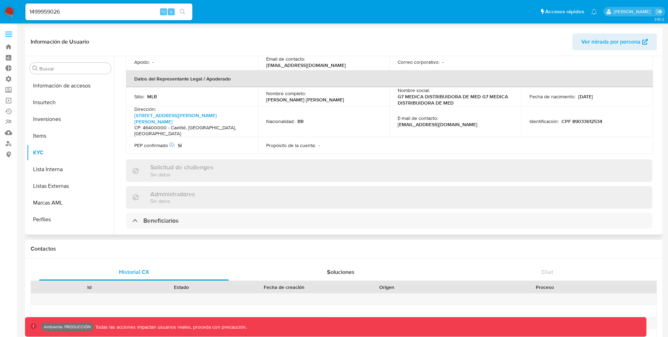
scroll to position [197, 0]
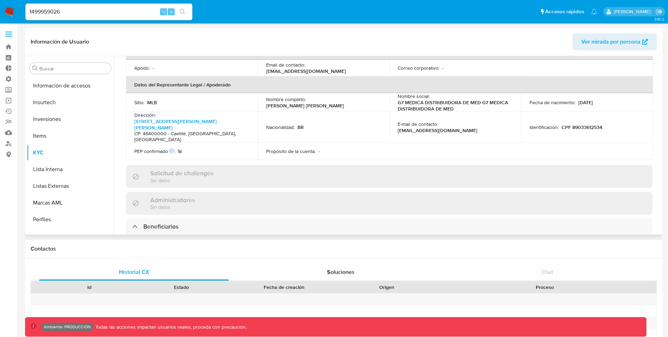
drag, startPoint x: 265, startPoint y: 96, endPoint x: 345, endPoint y: 96, distance: 80.1
click at [344, 102] on p "Leonardo Americo Silveira de Oliveira" at bounding box center [305, 105] width 78 height 6
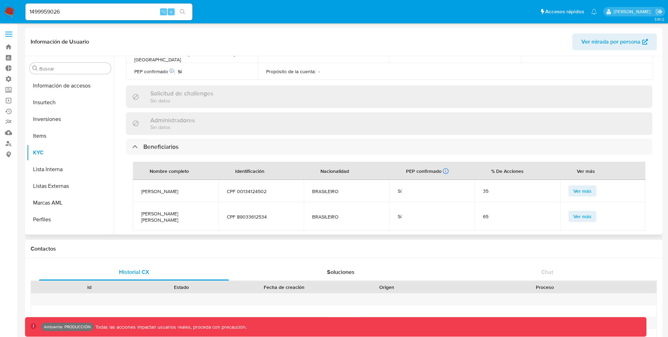
scroll to position [288, 0]
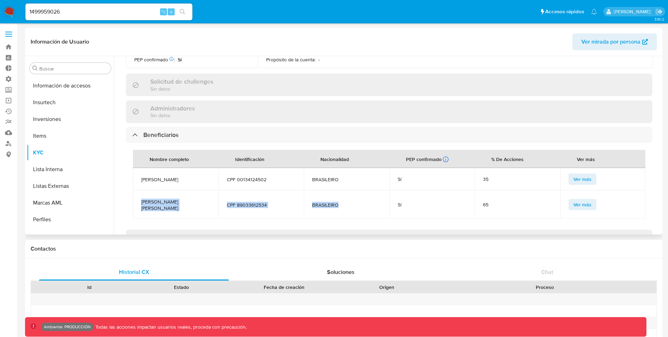
drag, startPoint x: 140, startPoint y: 180, endPoint x: 355, endPoint y: 183, distance: 215.1
click at [355, 190] on tr "LEONARDO AMERICO SILVEIRA DE OLIVEIRA CPF 89033612534 BRASILEIRO Sí 65 Ver más" at bounding box center [389, 204] width 513 height 29
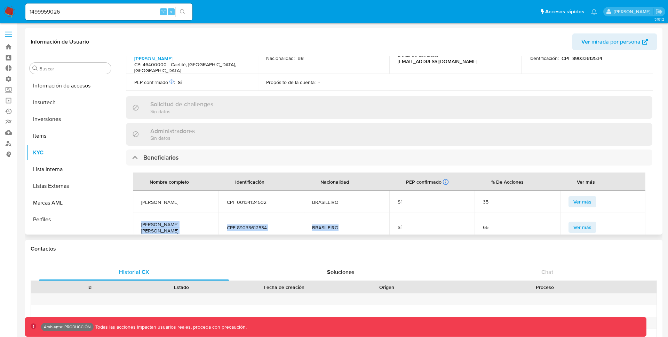
scroll to position [269, 0]
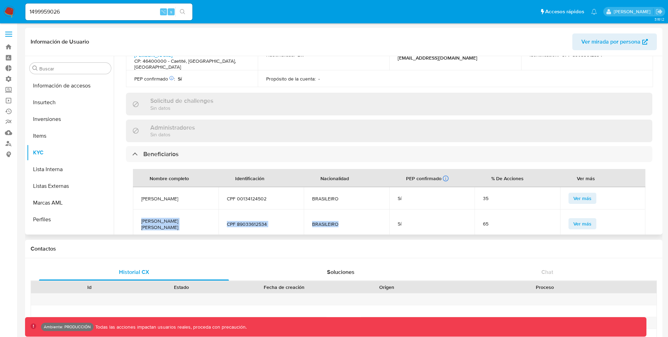
click at [151, 209] on td "LEONARDO AMERICO SILVEIRA DE OLIVEIRA" at bounding box center [176, 223] width 86 height 29
drag, startPoint x: 137, startPoint y: 198, endPoint x: 340, endPoint y: 204, distance: 203.7
click at [340, 209] on tr "LEONARDO AMERICO SILVEIRA DE OLIVEIRA CPF 89033612534 BRASILEIRO Sí 65 Ver más" at bounding box center [389, 223] width 513 height 29
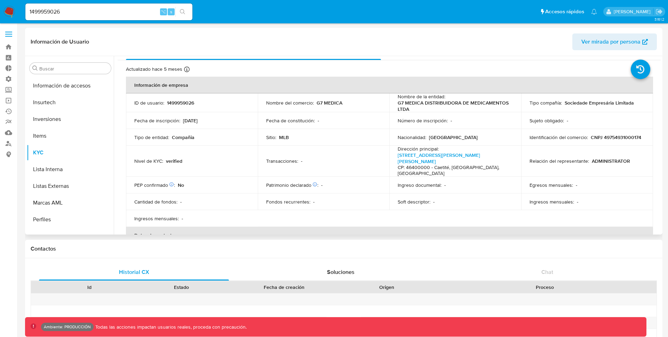
scroll to position [0, 0]
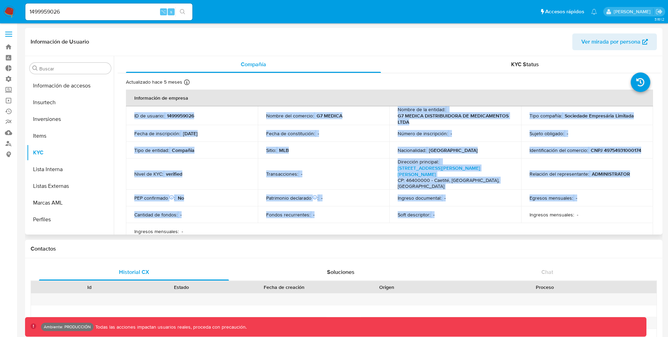
drag, startPoint x: 138, startPoint y: 112, endPoint x: 433, endPoint y: 205, distance: 309.0
click at [433, 206] on tbody "ID de usuario : 1499959026 Nombre del comercio : G7 MEDICA Nombre de la entidad…" at bounding box center [389, 172] width 527 height 133
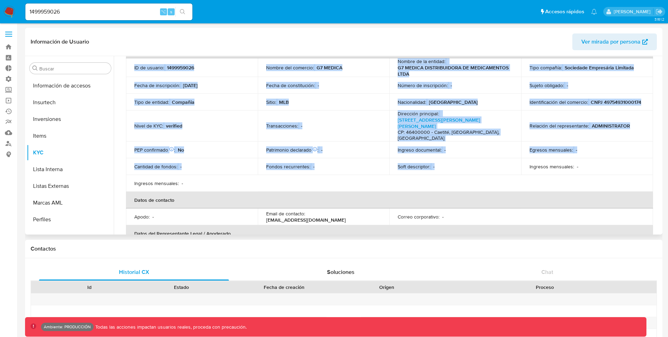
scroll to position [32, 0]
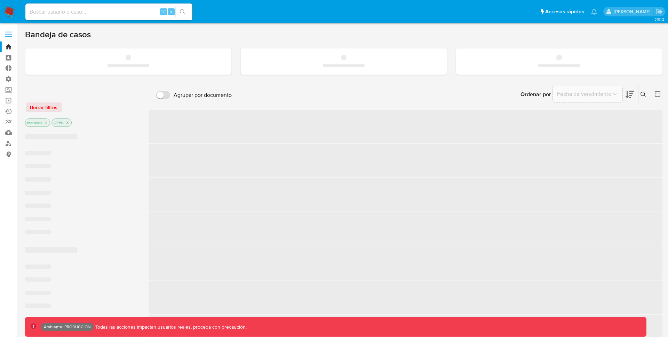
click at [11, 34] on span at bounding box center [8, 34] width 7 height 1
click at [0, 0] on input "checkbox" at bounding box center [0, 0] width 0 height 0
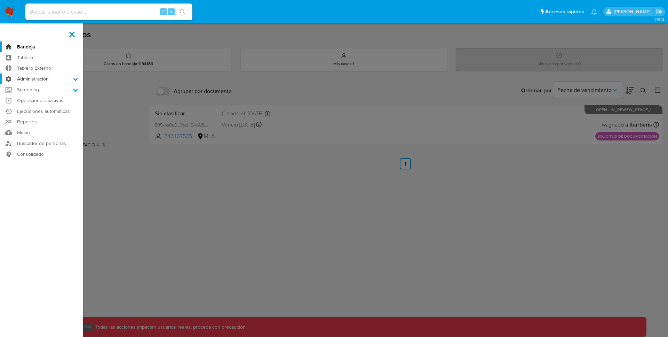
click at [37, 79] on label "Administración" at bounding box center [41, 78] width 83 height 11
click at [0, 0] on input "Administración" at bounding box center [0, 0] width 0 height 0
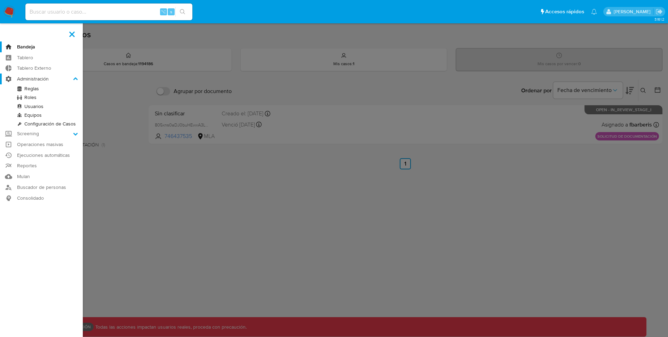
click at [37, 79] on label "Administración" at bounding box center [41, 78] width 83 height 11
click at [0, 0] on input "Administración" at bounding box center [0, 0] width 0 height 0
click at [73, 77] on icon at bounding box center [75, 79] width 5 height 5
click at [0, 0] on input "Administración" at bounding box center [0, 0] width 0 height 0
click at [73, 78] on icon at bounding box center [75, 79] width 5 height 5
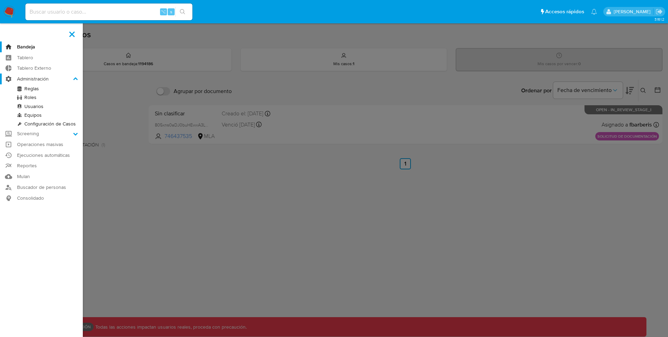
click at [0, 0] on input "Administración" at bounding box center [0, 0] width 0 height 0
click at [74, 133] on icon at bounding box center [75, 134] width 5 height 3
click at [0, 0] on input "Screening" at bounding box center [0, 0] width 0 height 0
click at [48, 99] on link "Administrador de Listas" at bounding box center [41, 99] width 83 height 9
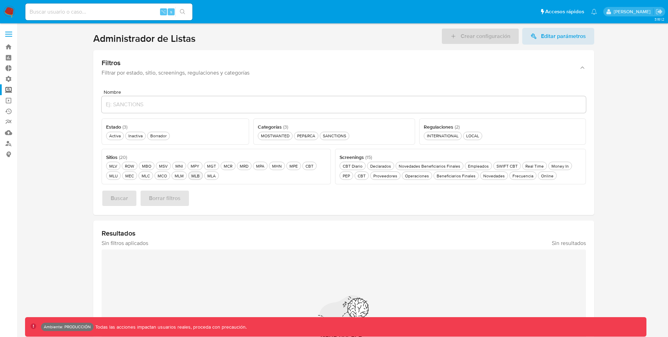
click at [191, 177] on div "MLB MLB" at bounding box center [195, 176] width 11 height 6
click at [458, 176] on div "Beneficiarios Finales Beneficiarios Finales" at bounding box center [456, 176] width 42 height 6
click at [125, 199] on span "Buscar" at bounding box center [119, 197] width 17 height 15
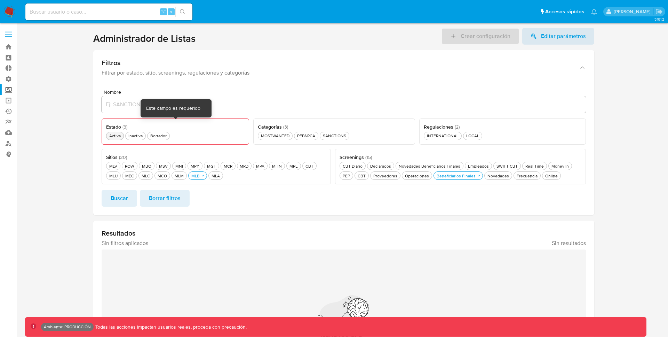
click at [114, 135] on div "Activa Activa" at bounding box center [115, 136] width 14 height 6
click at [437, 164] on div "Novedades Beneficiarios Finales Novedades Beneficiarios Finales" at bounding box center [430, 166] width 64 height 6
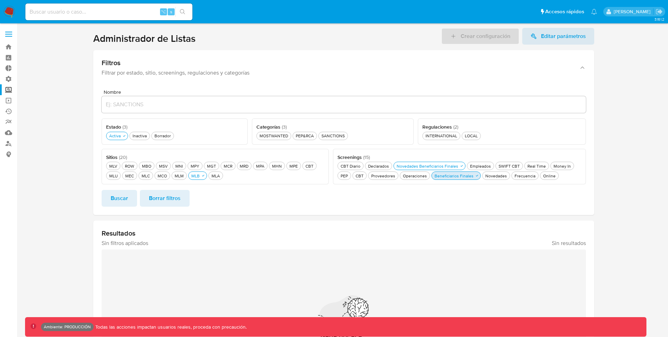
click at [449, 175] on div "Beneficiarios Finales Beneficiarios Finales" at bounding box center [454, 176] width 42 height 6
click at [119, 198] on span "Buscar" at bounding box center [119, 197] width 17 height 15
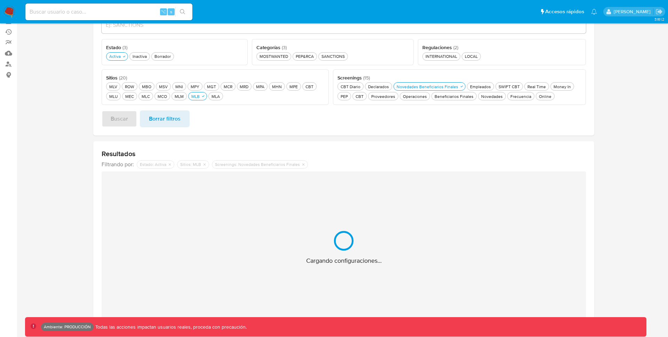
scroll to position [103, 0]
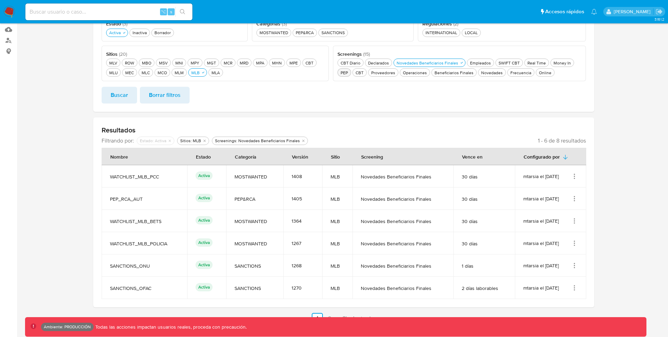
click at [345, 70] on div "PEP PEP" at bounding box center [344, 73] width 10 height 6
click at [109, 98] on button "Buscar" at bounding box center [120, 95] width 36 height 17
click at [116, 94] on span "Buscar" at bounding box center [119, 94] width 17 height 15
click at [575, 177] on icon "Acciones" at bounding box center [574, 176] width 7 height 7
click at [554, 192] on button "Ver detalles" at bounding box center [547, 192] width 63 height 18
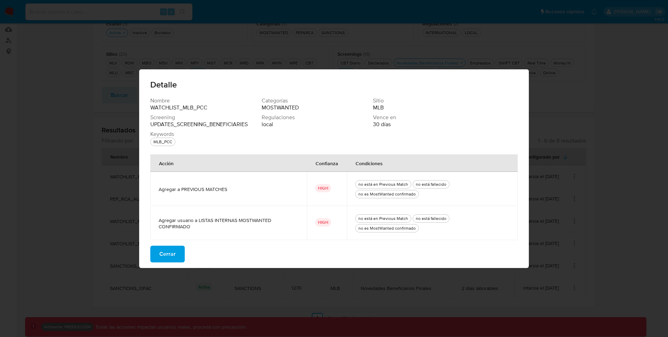
click at [170, 256] on span "Cerrar" at bounding box center [167, 253] width 16 height 15
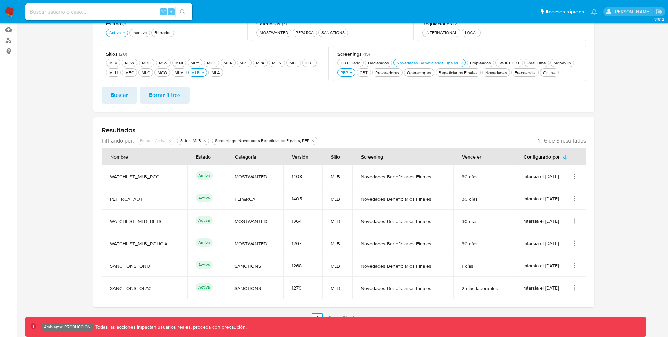
click at [572, 199] on icon "Acciones" at bounding box center [574, 198] width 7 height 7
click at [549, 217] on button "Ver detalles" at bounding box center [547, 214] width 63 height 18
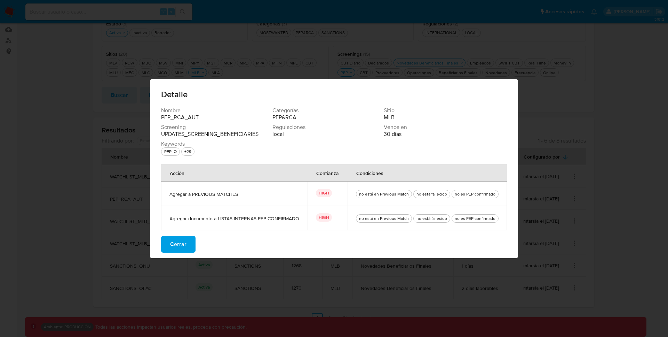
click at [187, 247] on span "Cerrar" at bounding box center [178, 243] width 16 height 15
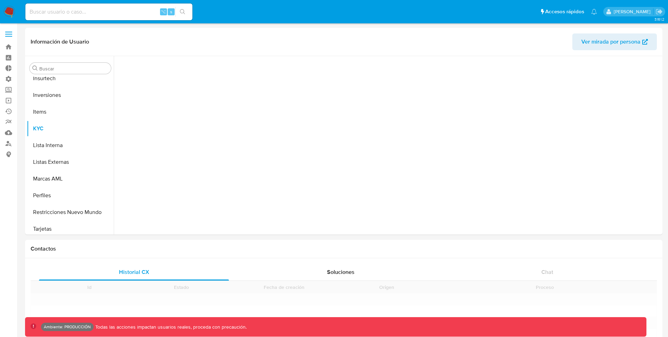
scroll to position [361, 0]
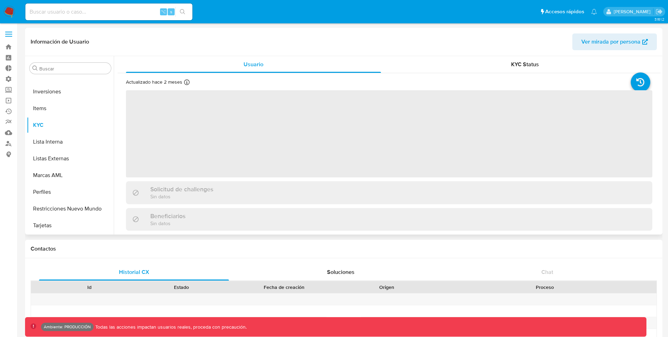
select select "10"
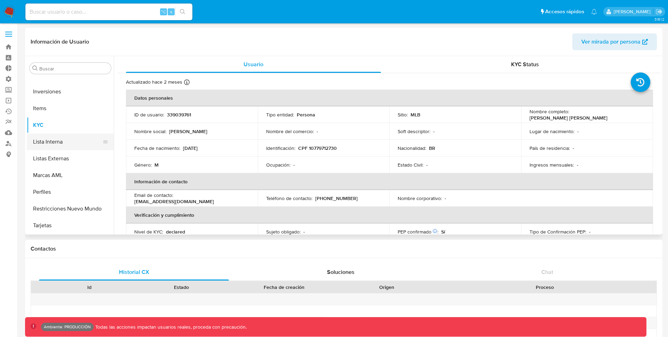
click at [62, 143] on button "Lista Interna" at bounding box center [67, 141] width 81 height 17
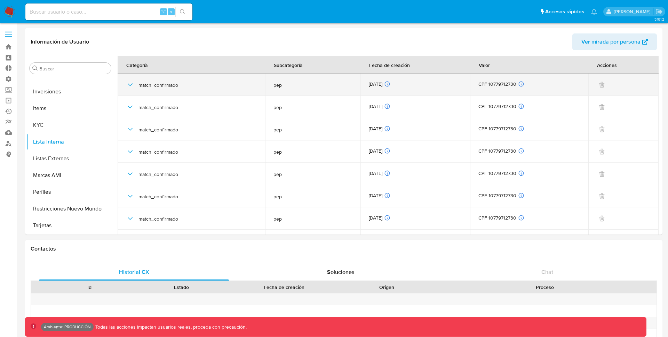
click at [130, 86] on icon "button" at bounding box center [130, 84] width 8 height 8
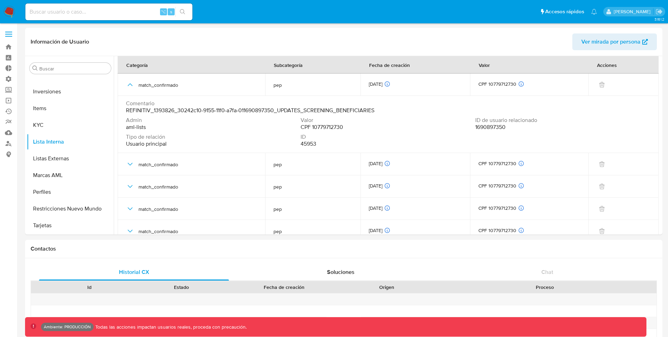
click at [489, 126] on span "1690897350" at bounding box center [490, 127] width 30 height 7
click at [484, 128] on span "1690897350" at bounding box center [490, 127] width 30 height 7
